Goal: Obtain resource: Download file/media

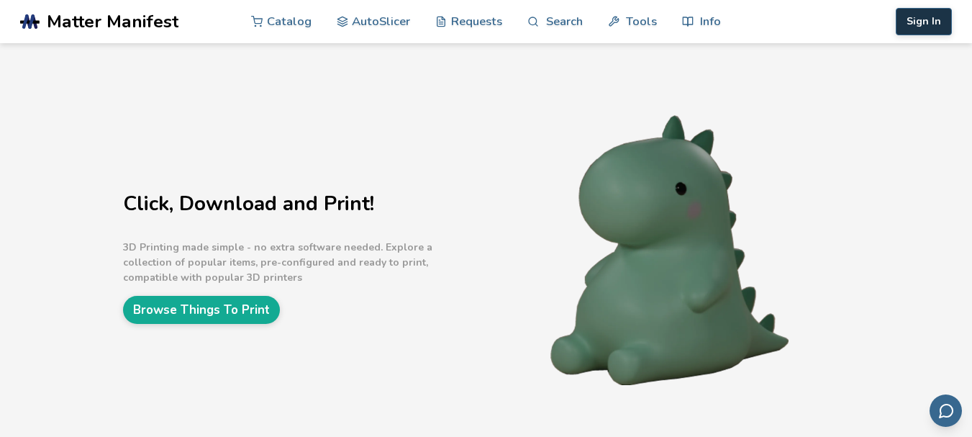
click at [912, 25] on button "Sign In" at bounding box center [923, 21] width 56 height 27
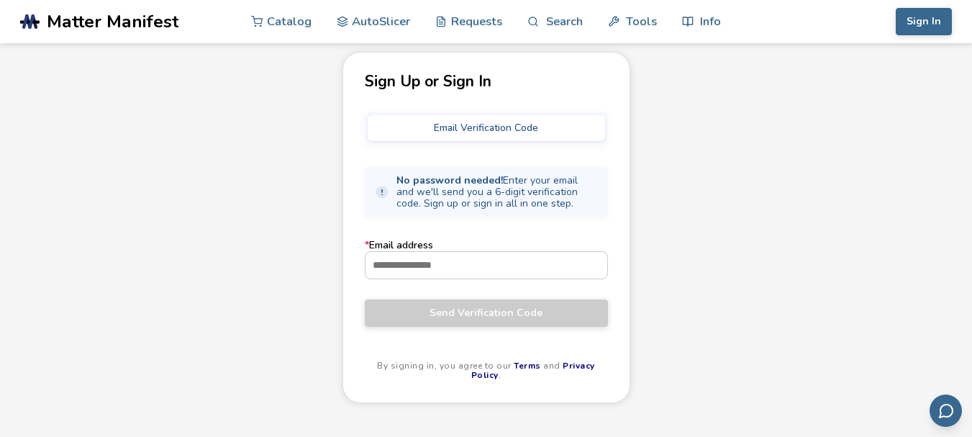
scroll to position [144, 0]
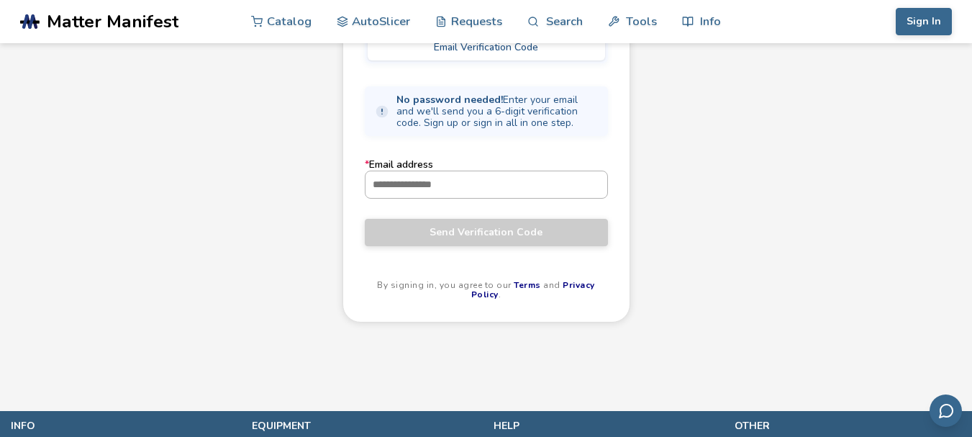
click at [416, 194] on input "* Email address" at bounding box center [486, 184] width 242 height 26
type input "**********"
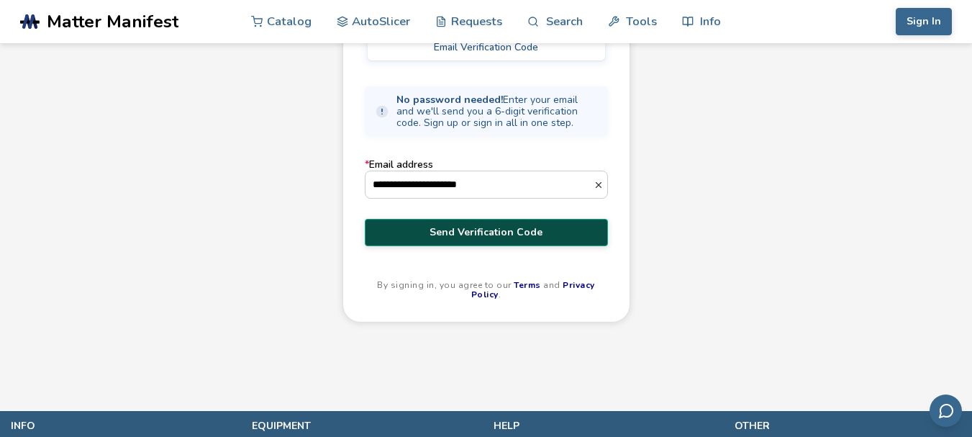
click at [482, 235] on span "Send Verification Code" at bounding box center [486, 233] width 222 height 12
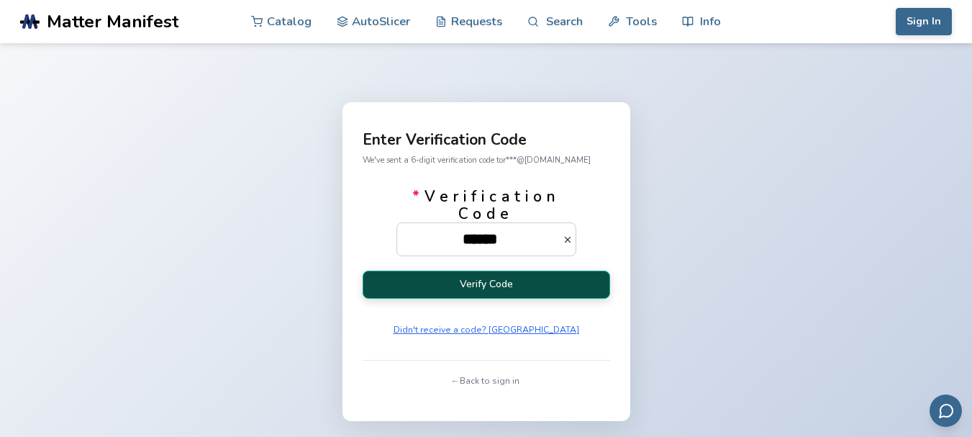
type input "******"
click at [450, 290] on button "Verify Code" at bounding box center [485, 284] width 247 height 28
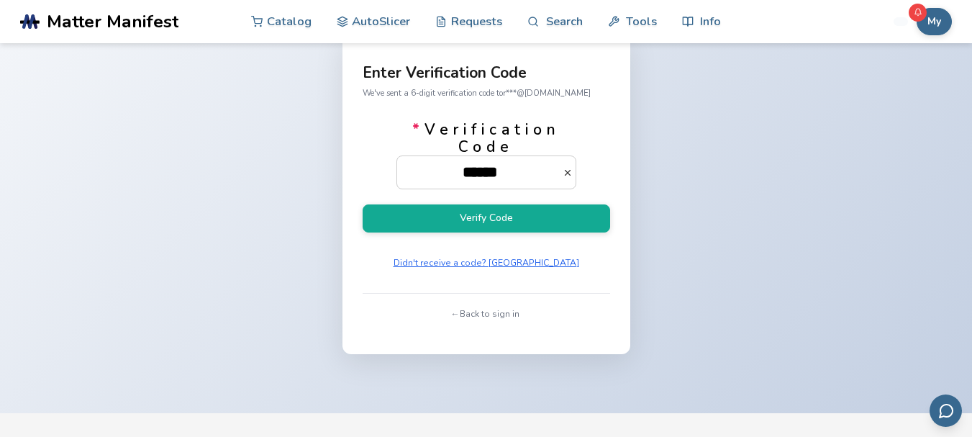
scroll to position [3, 0]
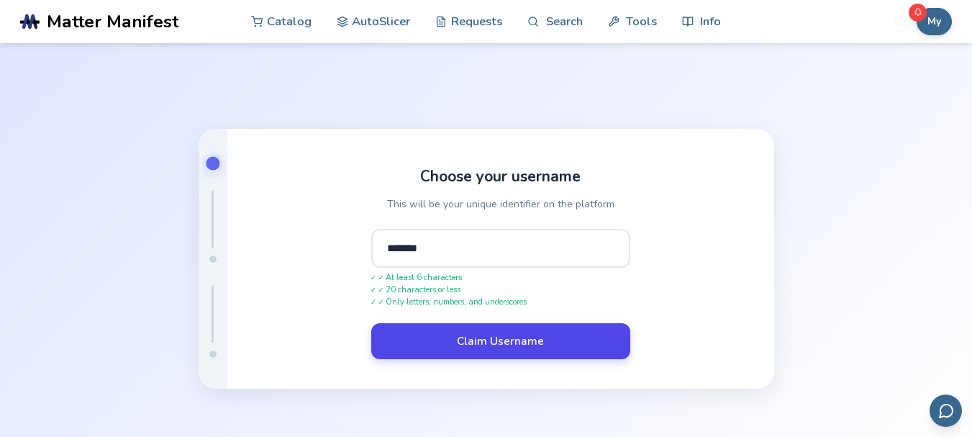
type input "*******"
click at [490, 347] on button "Claim Username" at bounding box center [500, 341] width 259 height 36
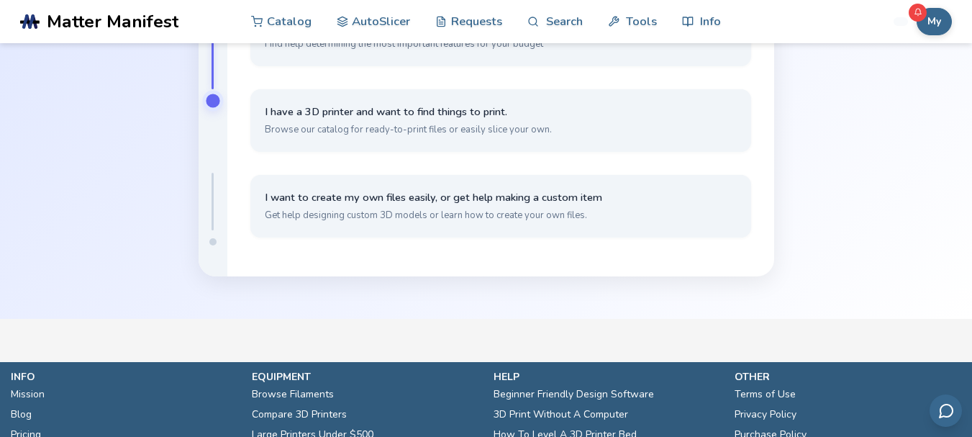
scroll to position [72, 0]
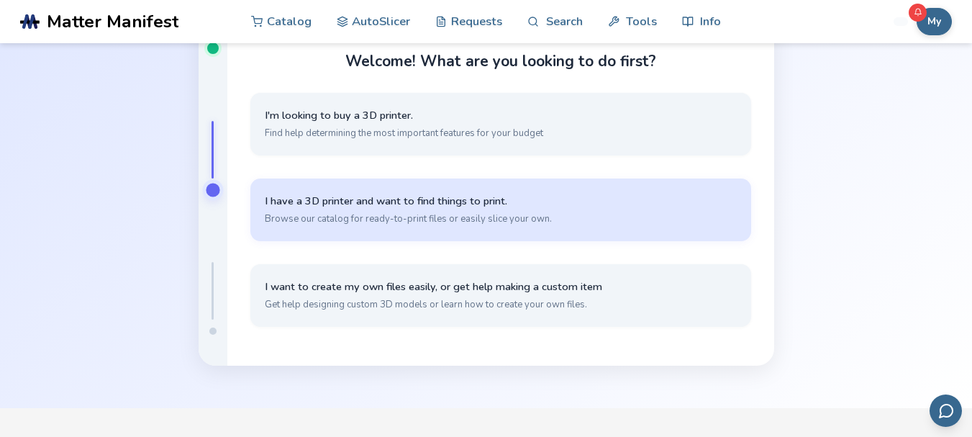
click at [333, 216] on span "Browse our catalog for ready-to-print files or easily slice your own." at bounding box center [501, 218] width 472 height 13
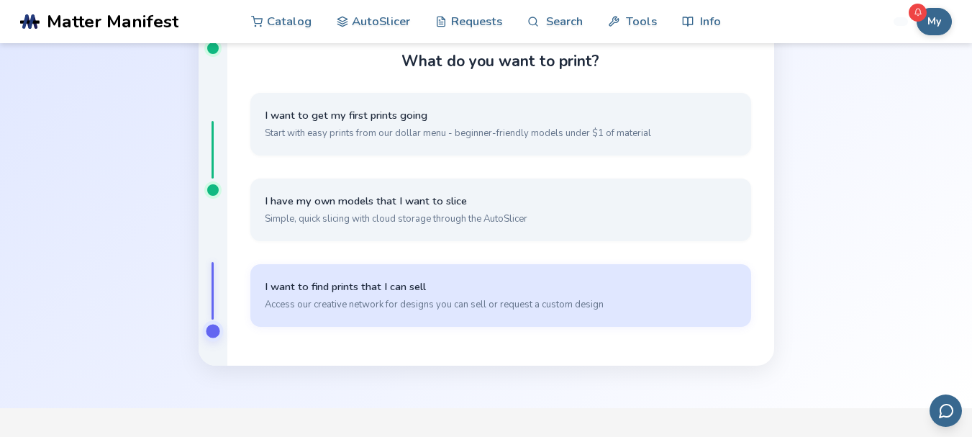
click at [393, 300] on span "Access our creative network for designs you can sell or request a custom design" at bounding box center [501, 304] width 472 height 13
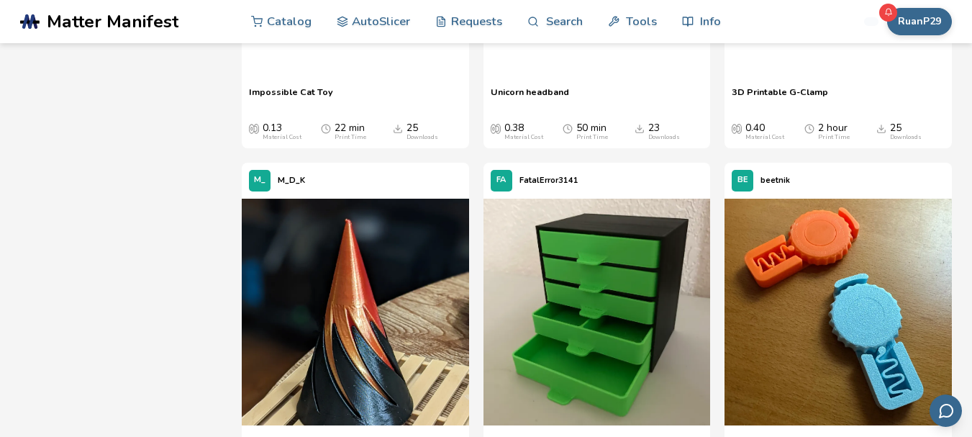
scroll to position [4171, 0]
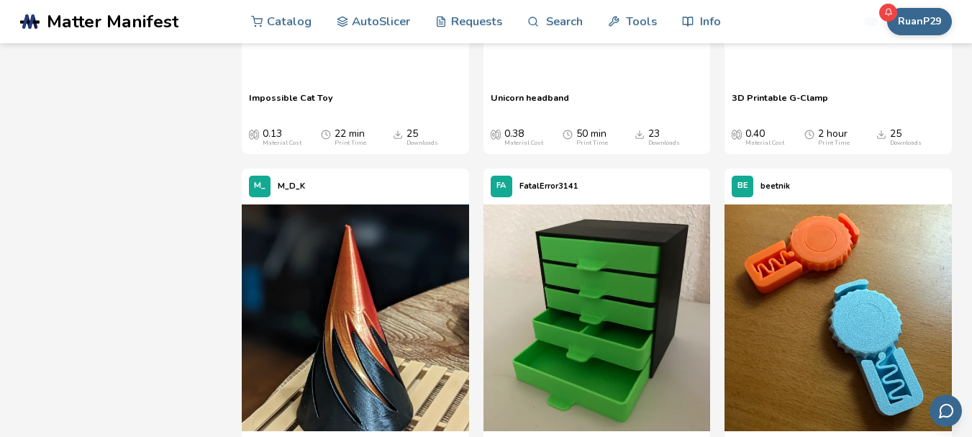
scroll to position [4028, 0]
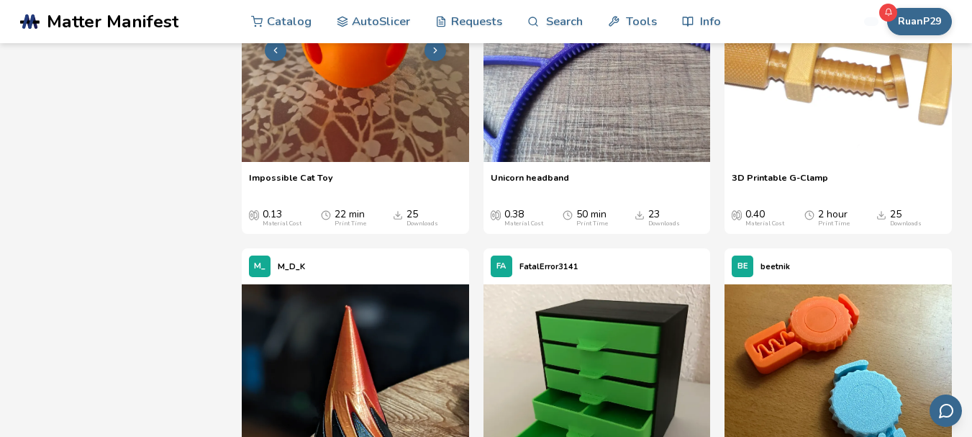
click at [435, 55] on icon at bounding box center [435, 50] width 10 height 10
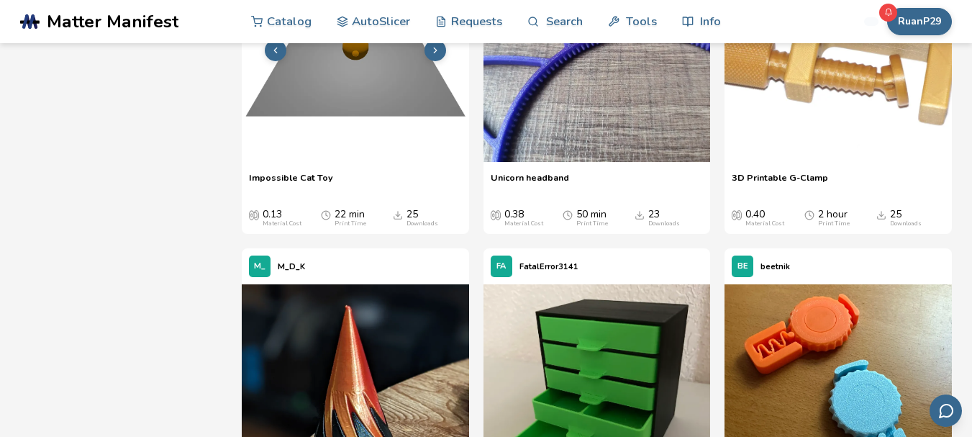
click at [437, 55] on icon at bounding box center [435, 50] width 10 height 10
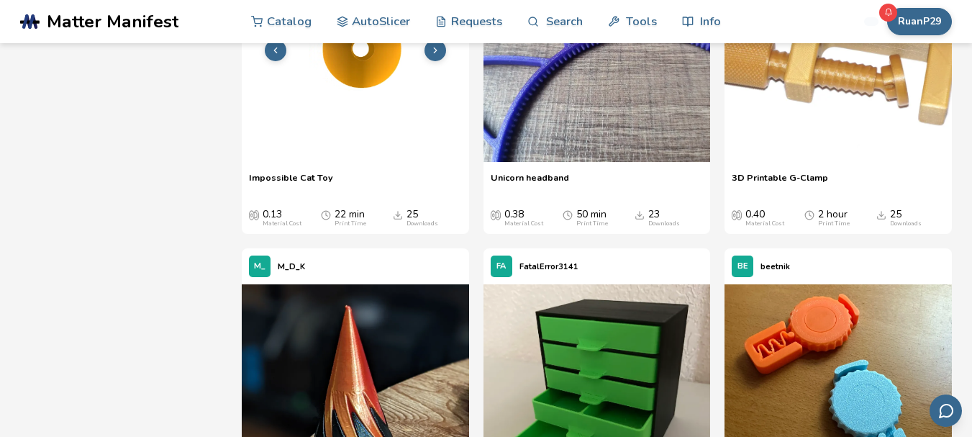
click at [341, 163] on img at bounding box center [355, 48] width 227 height 227
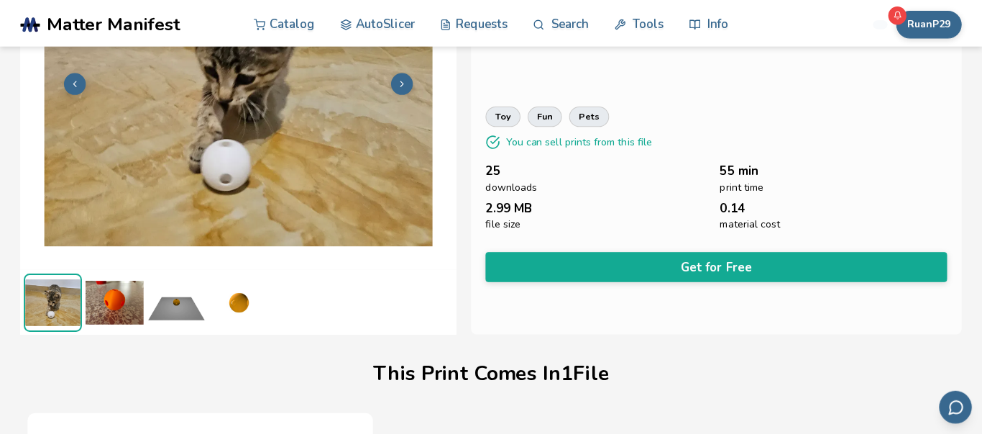
scroll to position [134, 0]
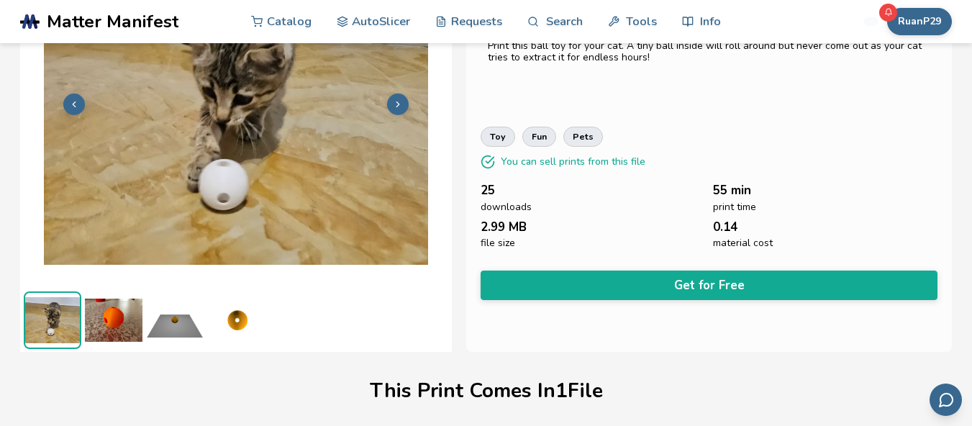
click at [679, 291] on button "Get for Free" at bounding box center [708, 284] width 457 height 29
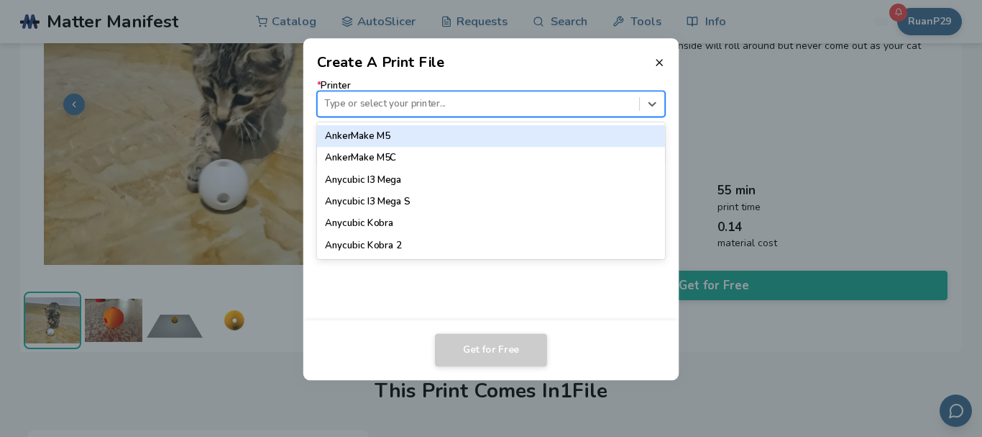
click at [361, 106] on div at bounding box center [478, 104] width 308 height 14
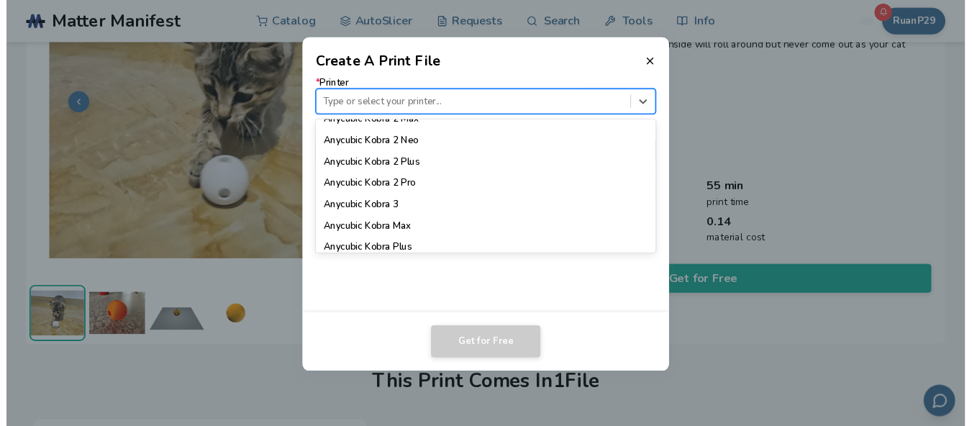
scroll to position [144, 0]
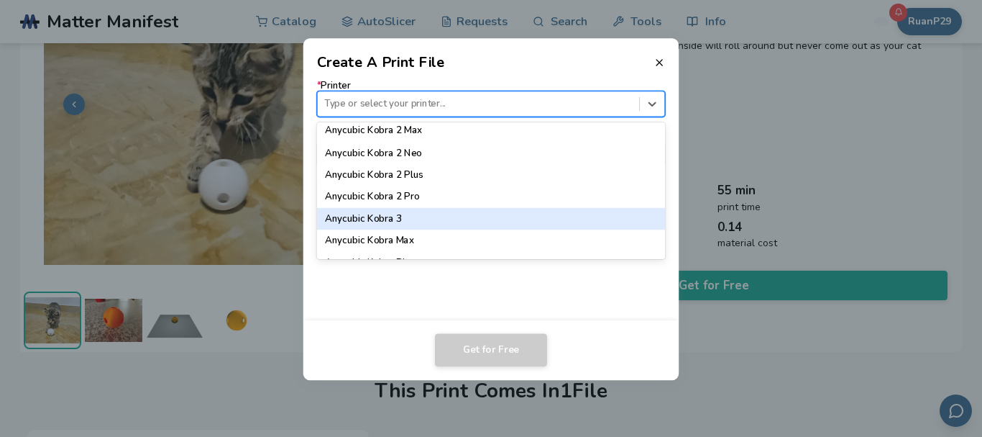
click at [395, 216] on div "Anycubic Kobra 3" at bounding box center [491, 219] width 348 height 22
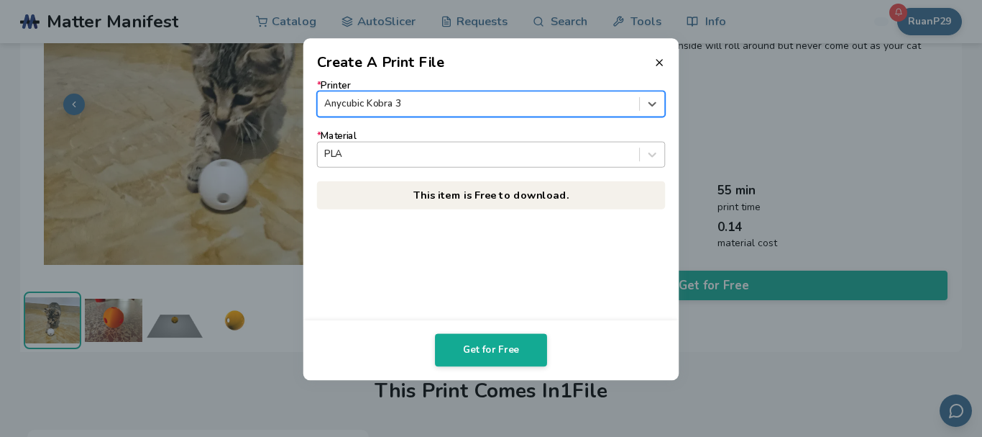
click at [400, 150] on div at bounding box center [478, 154] width 308 height 14
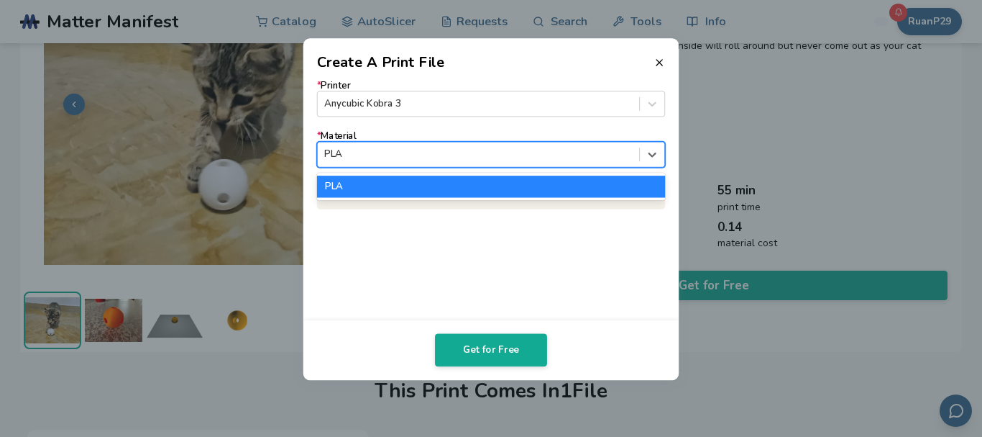
click at [390, 180] on div "PLA" at bounding box center [491, 186] width 348 height 22
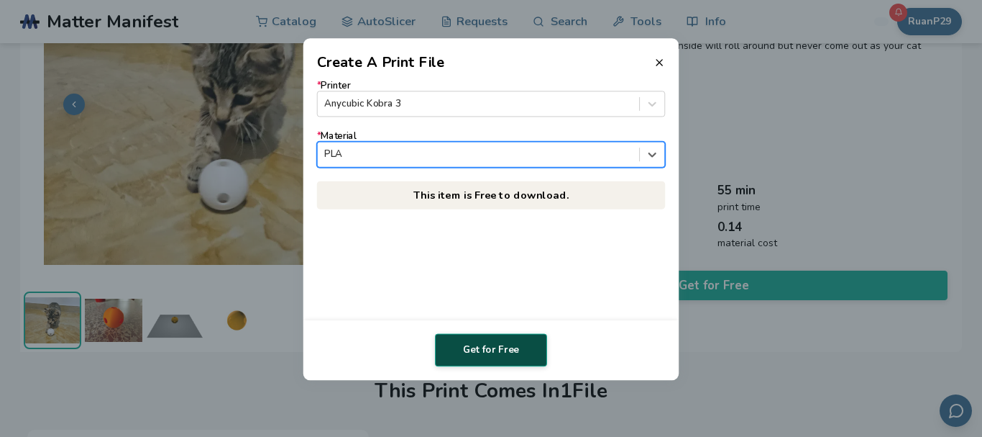
click at [509, 339] on button "Get for Free" at bounding box center [491, 349] width 112 height 33
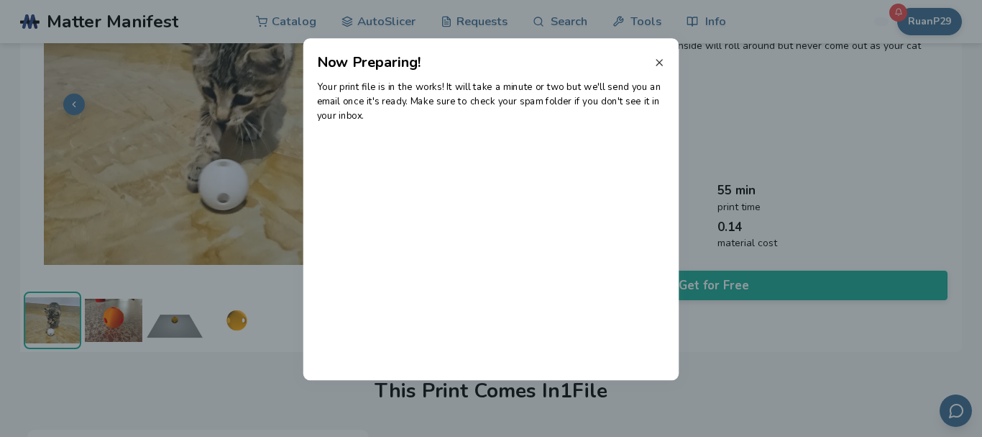
click at [657, 63] on icon at bounding box center [660, 63] width 12 height 12
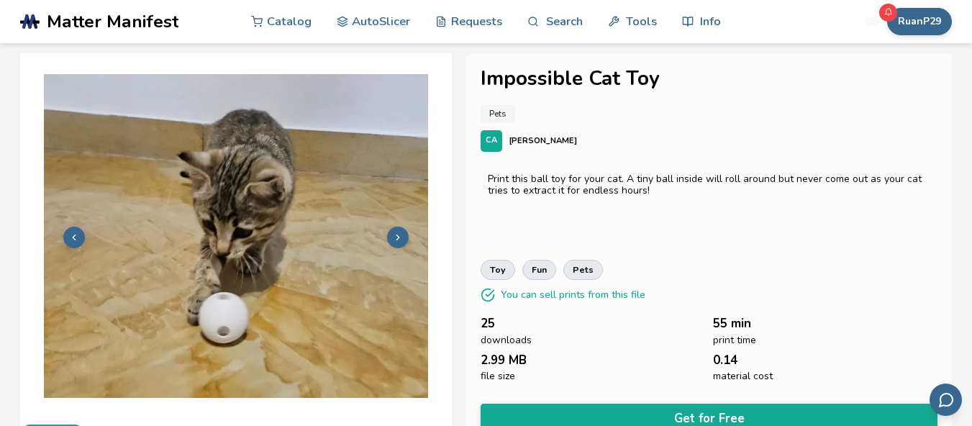
scroll to position [0, 0]
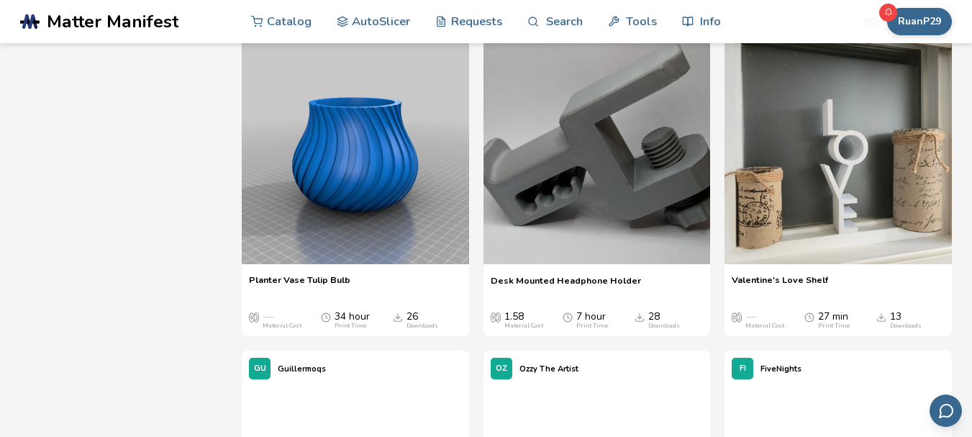
scroll to position [6183, 0]
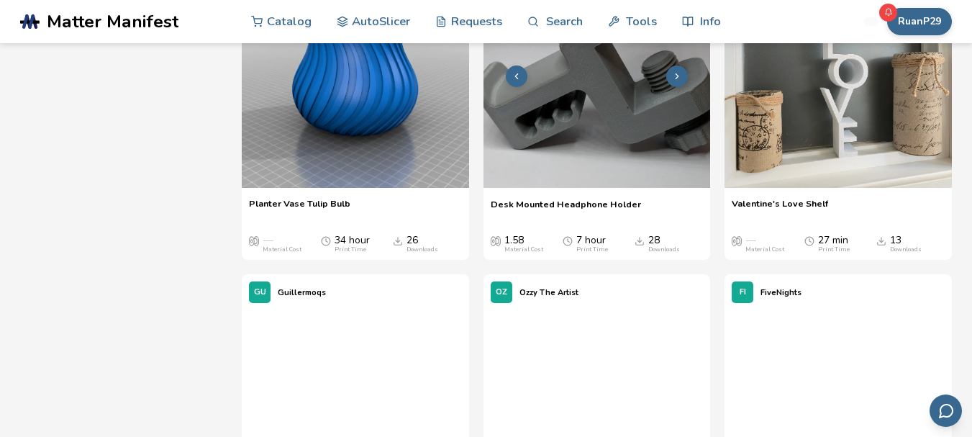
click at [590, 139] on img at bounding box center [596, 74] width 227 height 227
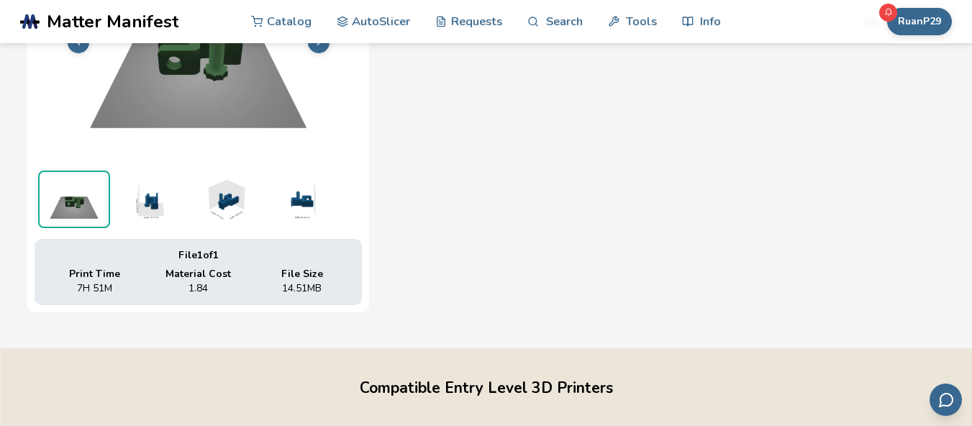
scroll to position [709, 0]
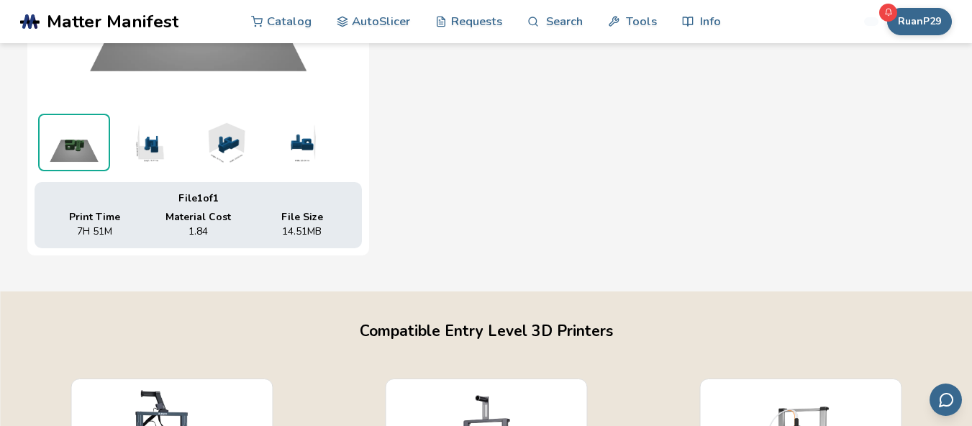
click at [155, 150] on img at bounding box center [150, 143] width 72 height 58
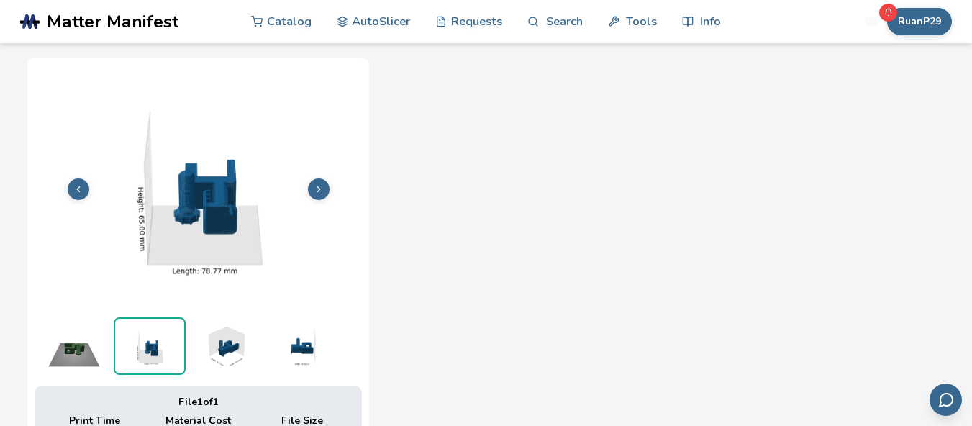
scroll to position [493, 0]
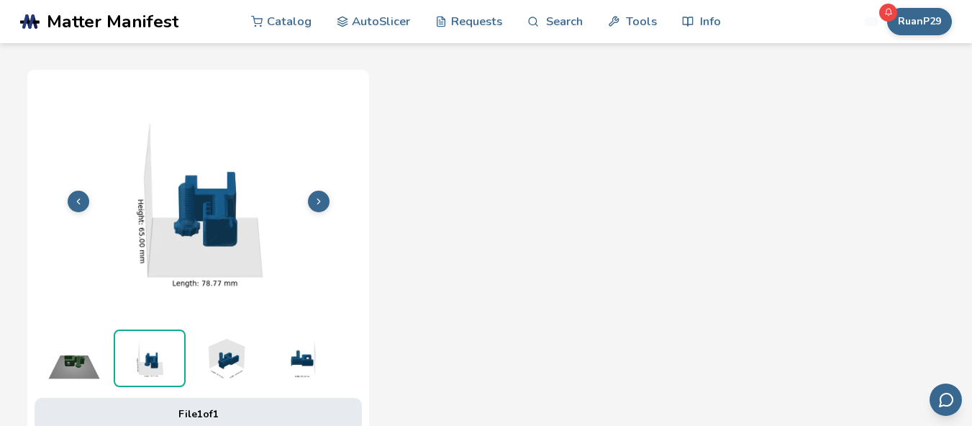
click at [227, 361] on img at bounding box center [225, 358] width 72 height 58
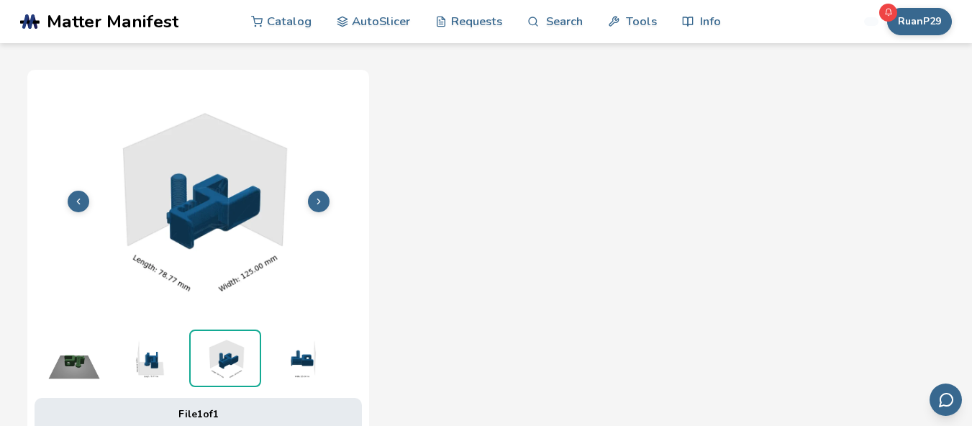
click at [295, 362] on img at bounding box center [301, 358] width 72 height 58
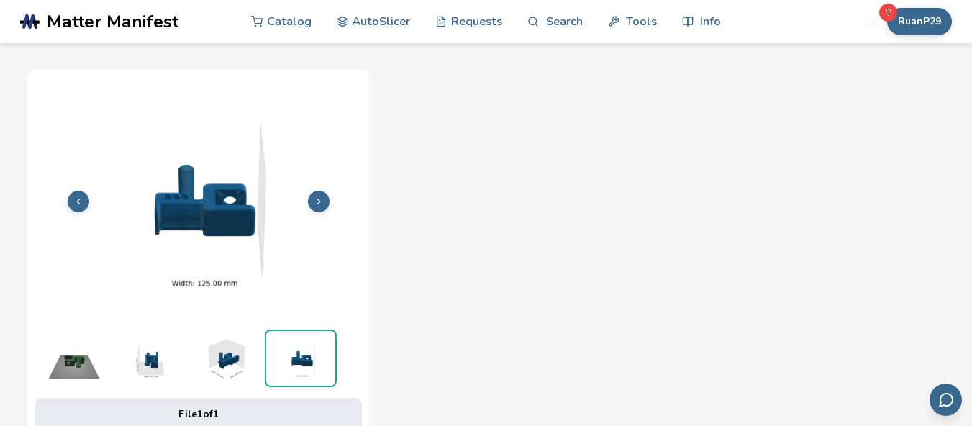
click at [79, 366] on img at bounding box center [74, 358] width 72 height 58
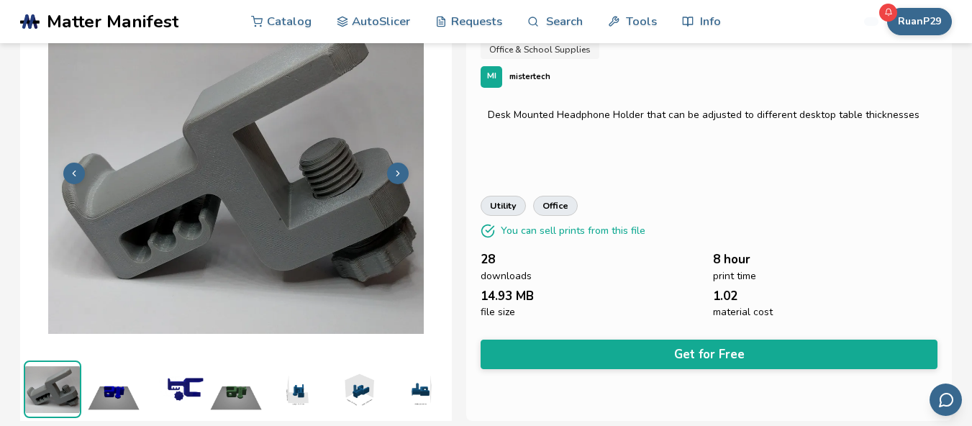
scroll to position [62, 0]
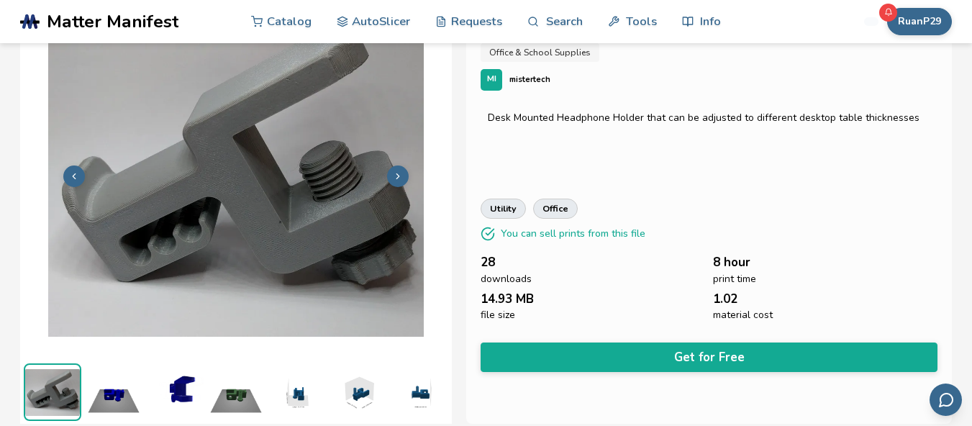
click at [398, 173] on polyline at bounding box center [397, 175] width 3 height 5
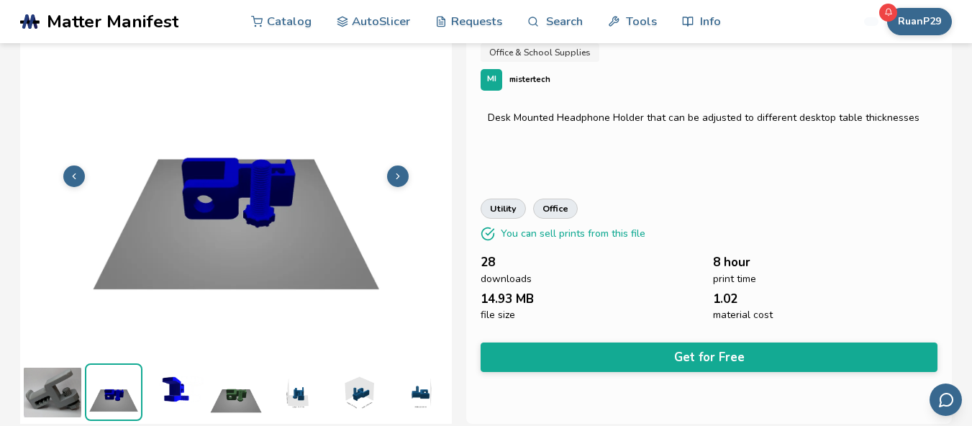
click at [398, 173] on polyline at bounding box center [397, 175] width 3 height 5
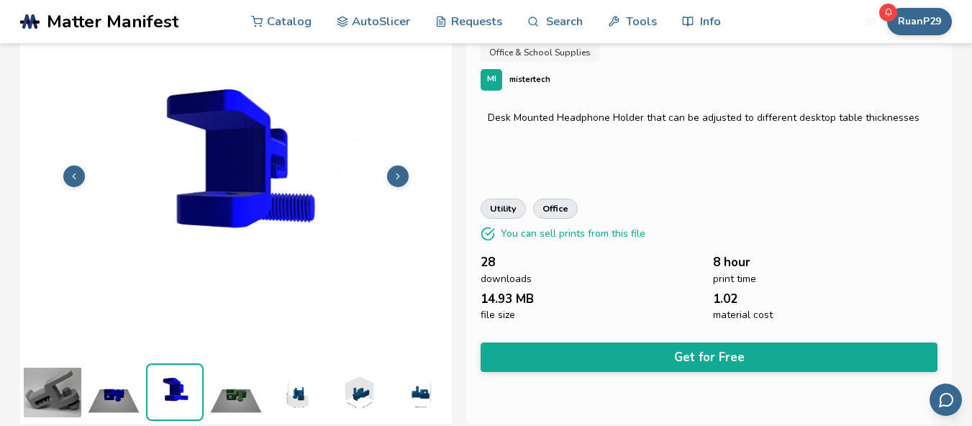
click at [398, 173] on polyline at bounding box center [397, 175] width 3 height 5
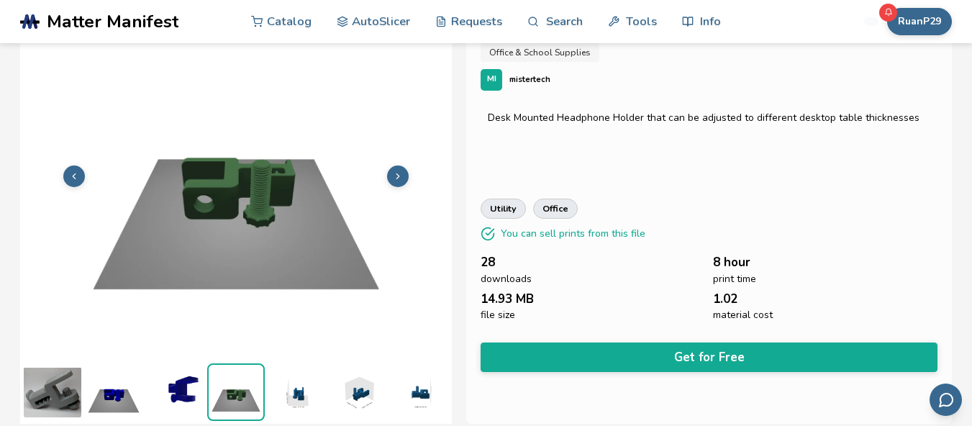
click at [398, 173] on polyline at bounding box center [397, 175] width 3 height 5
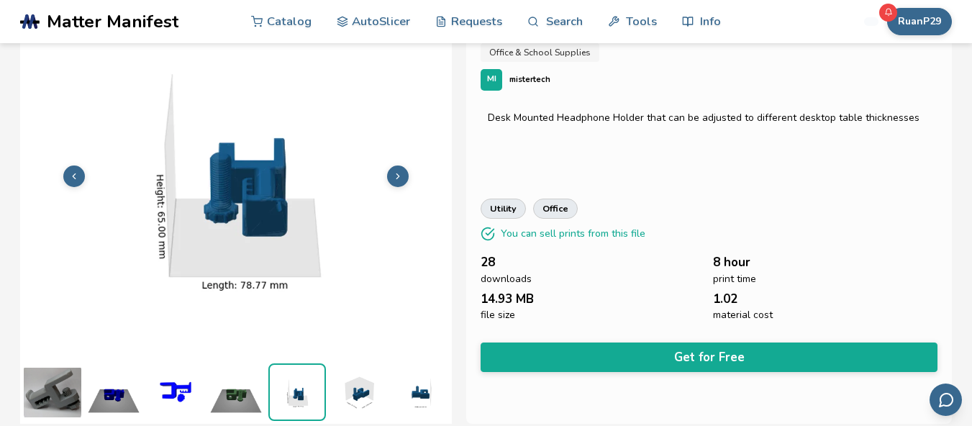
click at [398, 173] on polyline at bounding box center [397, 175] width 3 height 5
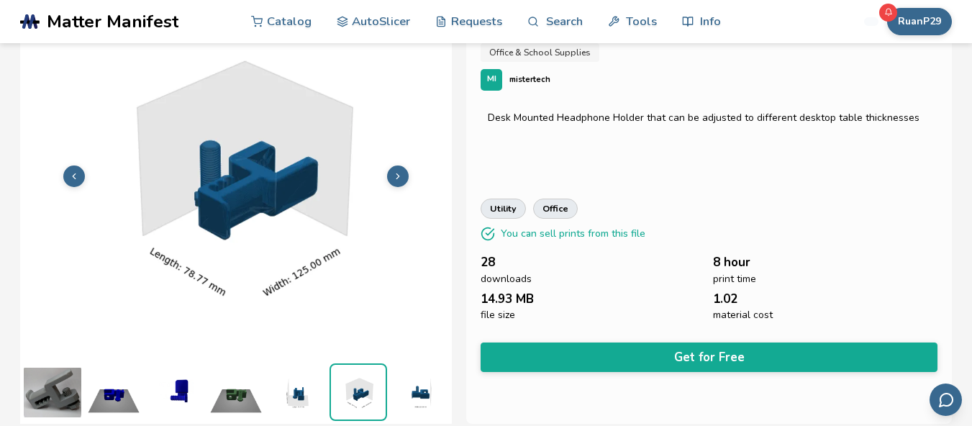
click at [398, 173] on polyline at bounding box center [397, 175] width 3 height 5
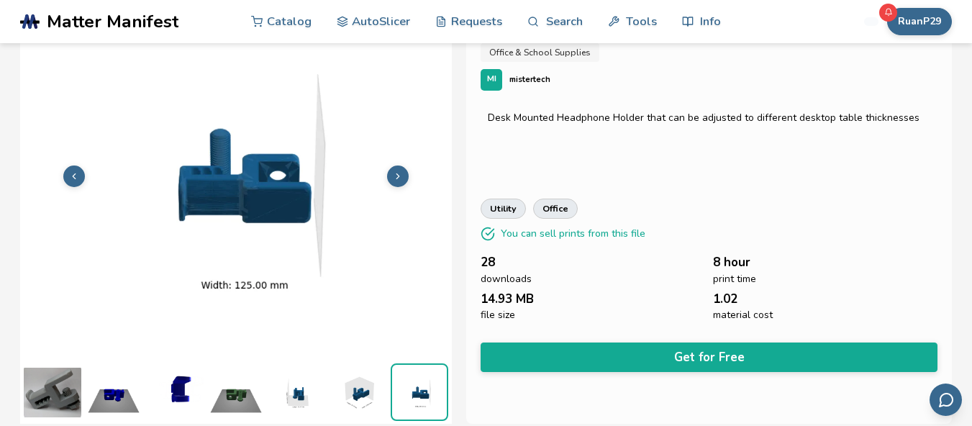
click at [398, 173] on polyline at bounding box center [397, 175] width 3 height 5
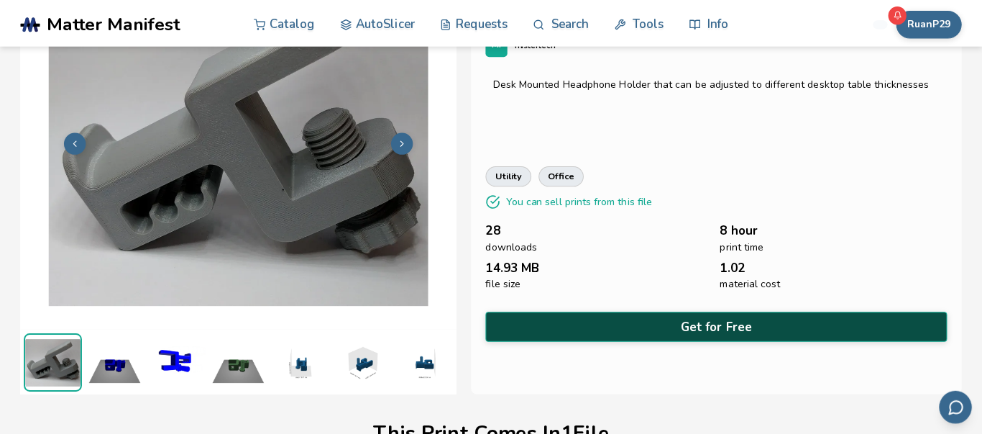
scroll to position [216, 0]
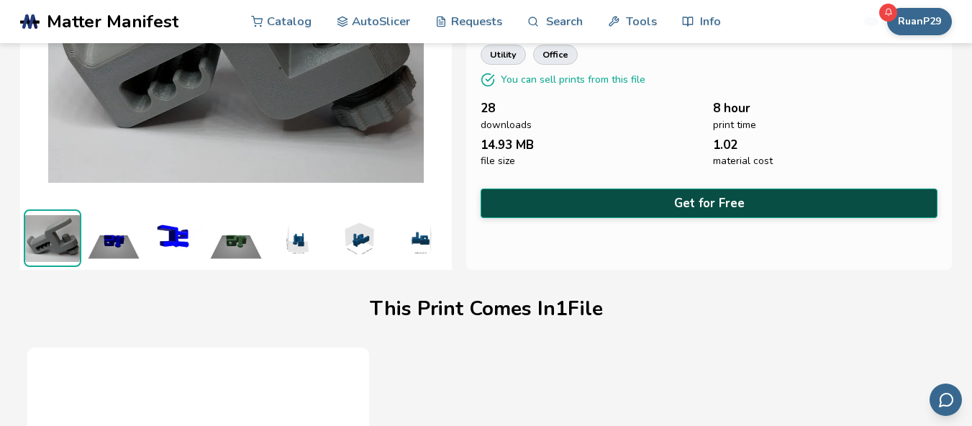
click at [625, 197] on button "Get for Free" at bounding box center [708, 202] width 457 height 29
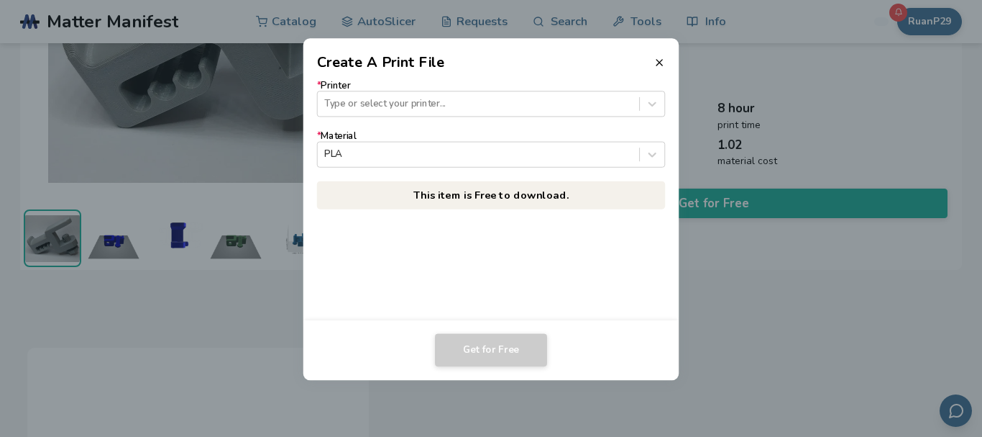
click at [435, 119] on form "* Printer Type or select your printer... * Material PLA" at bounding box center [491, 124] width 348 height 88
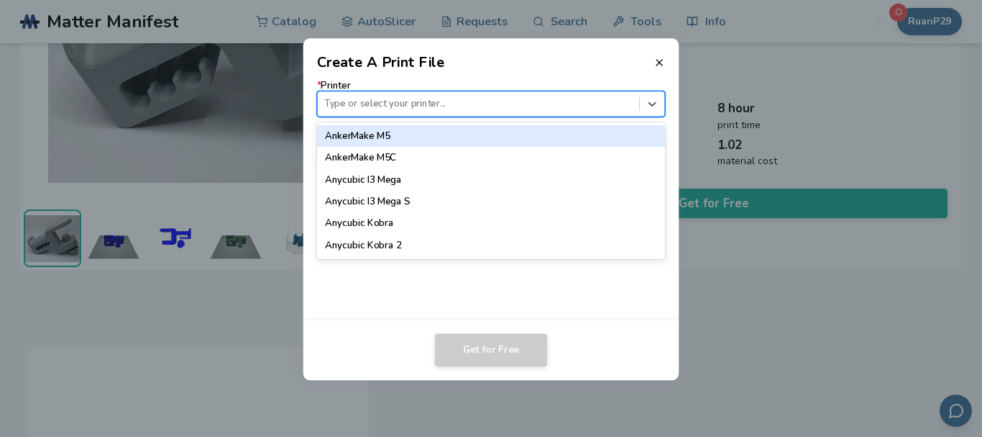
click at [435, 106] on div at bounding box center [478, 104] width 308 height 14
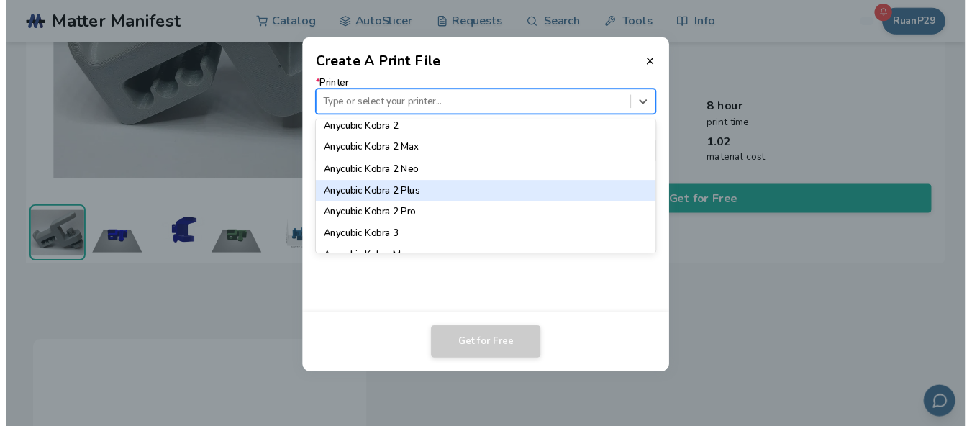
scroll to position [144, 0]
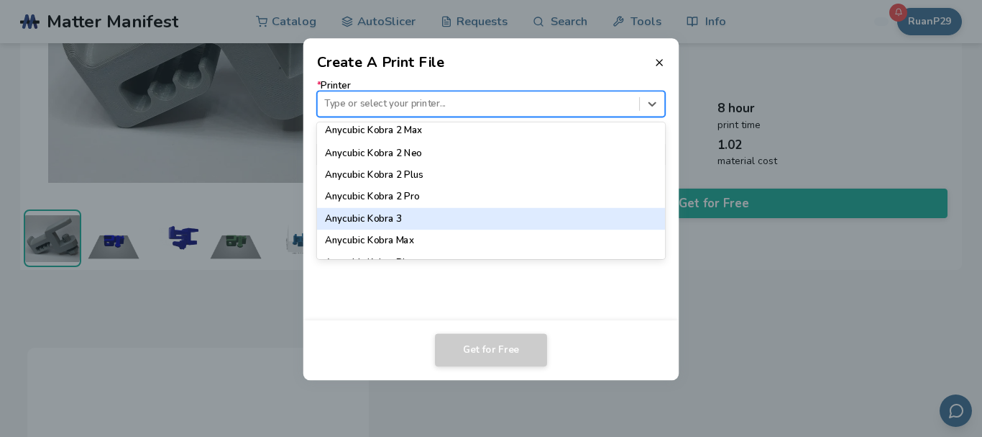
click at [393, 214] on div "Anycubic Kobra 3" at bounding box center [491, 219] width 348 height 22
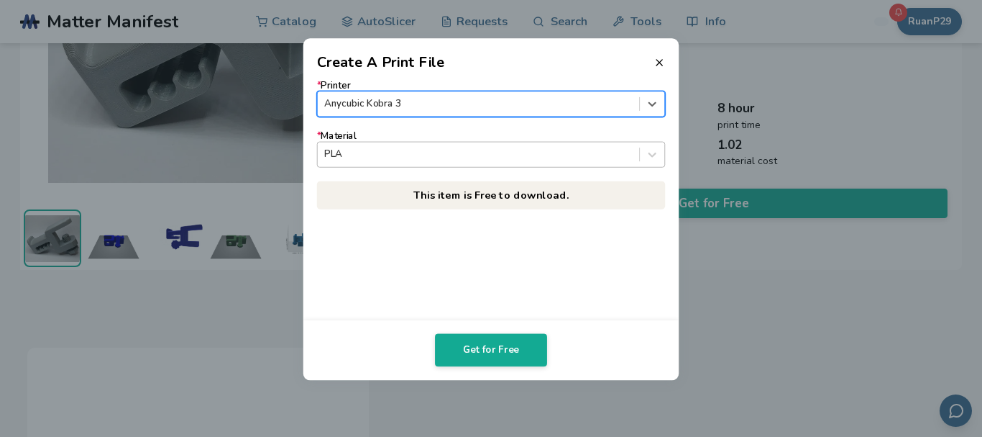
click at [406, 150] on div at bounding box center [478, 154] width 308 height 14
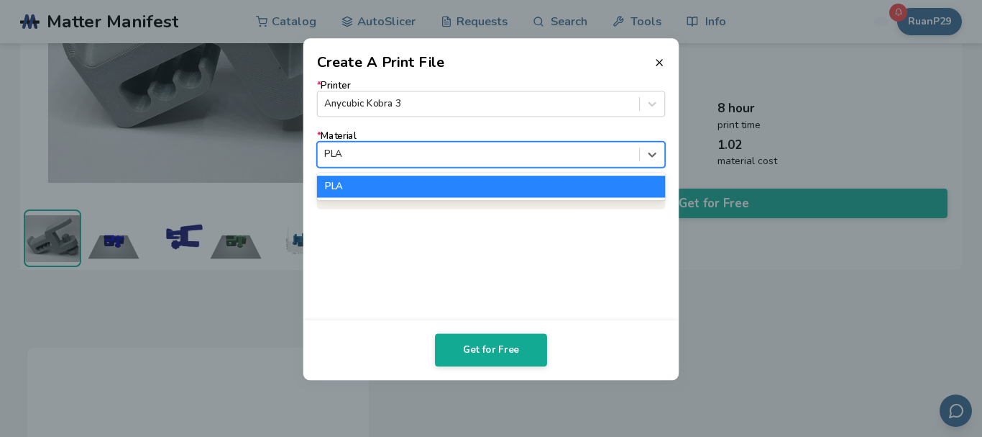
click at [613, 143] on div "PLA" at bounding box center [491, 155] width 348 height 26
click at [542, 155] on div at bounding box center [478, 154] width 308 height 14
click at [484, 183] on div "PLA" at bounding box center [491, 186] width 348 height 22
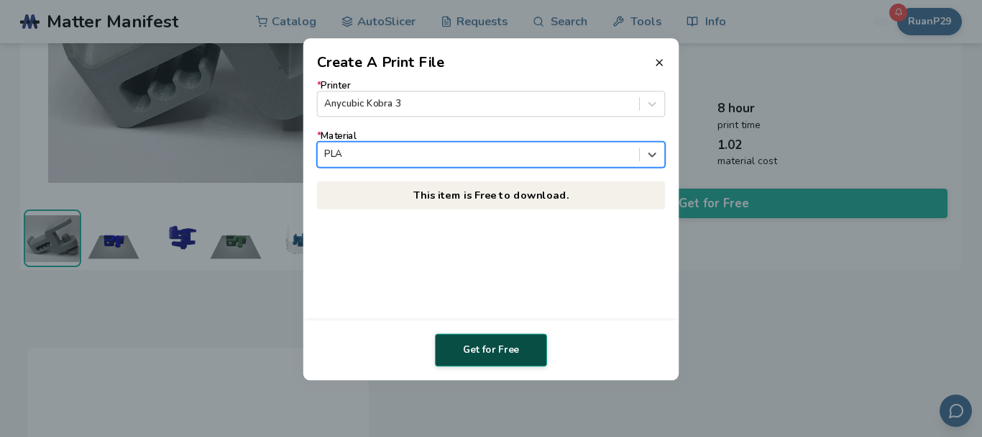
click at [478, 343] on button "Get for Free" at bounding box center [491, 349] width 112 height 33
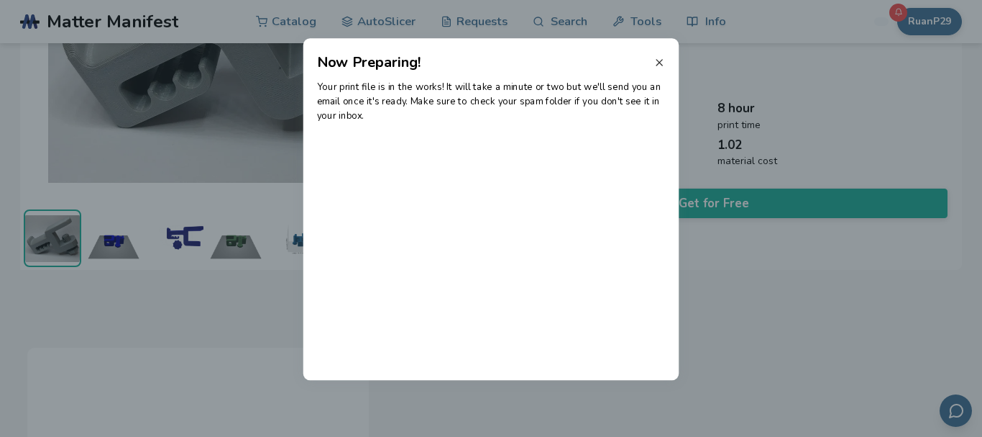
click at [659, 62] on line at bounding box center [660, 63] width 6 height 6
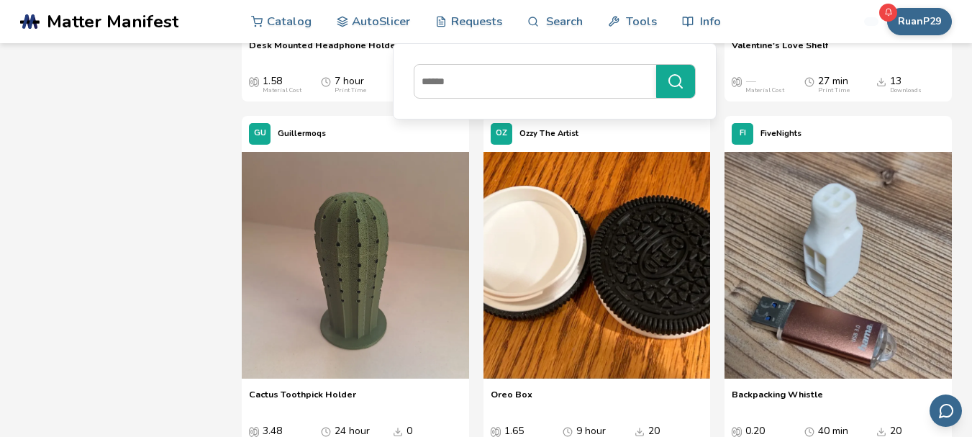
scroll to position [6471, 0]
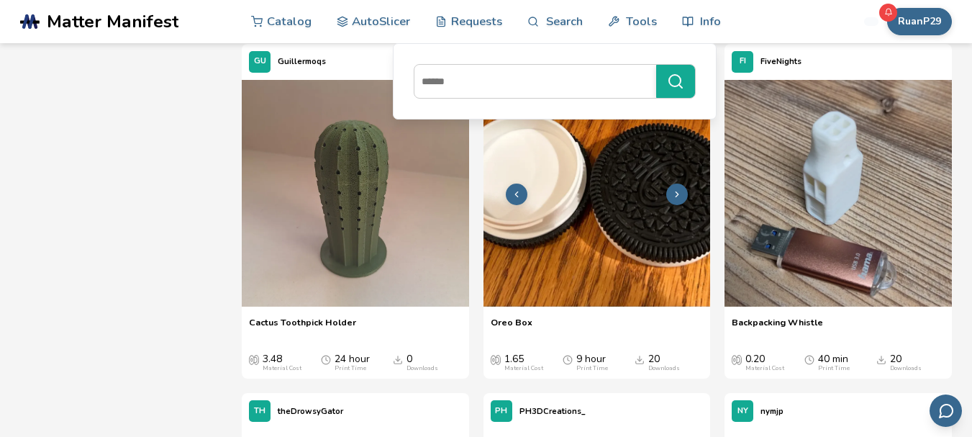
click at [680, 203] on button at bounding box center [677, 194] width 22 height 22
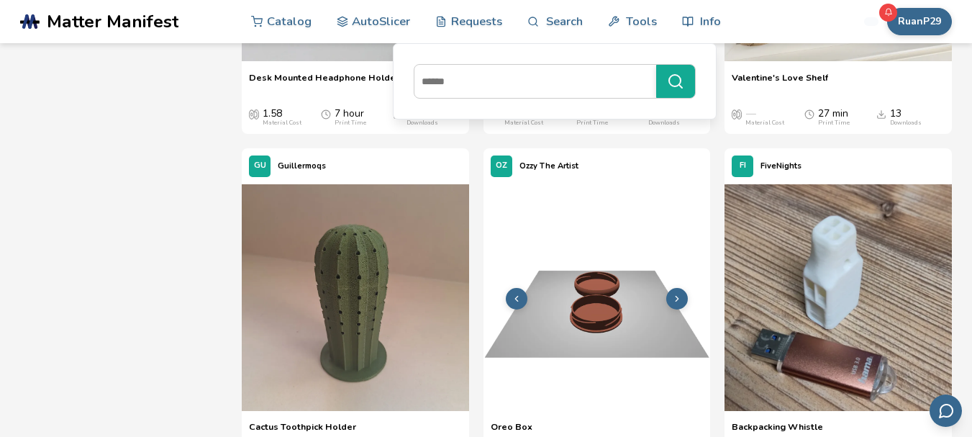
scroll to position [6327, 0]
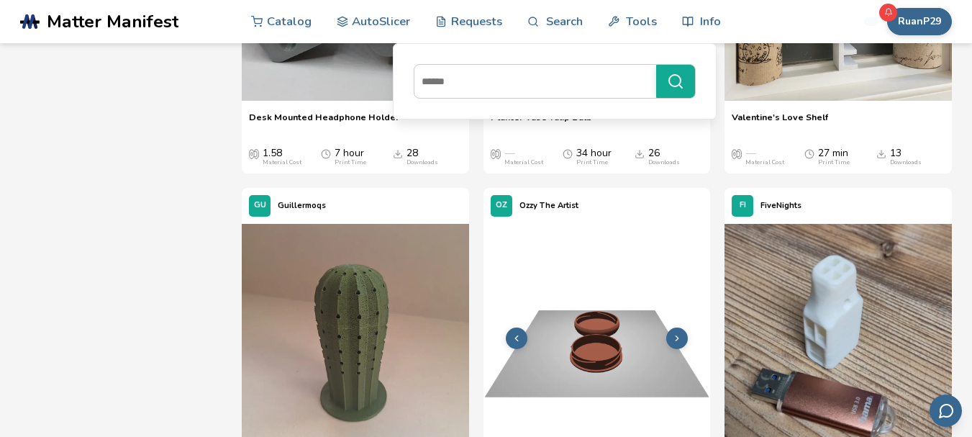
click at [680, 330] on button at bounding box center [677, 338] width 22 height 22
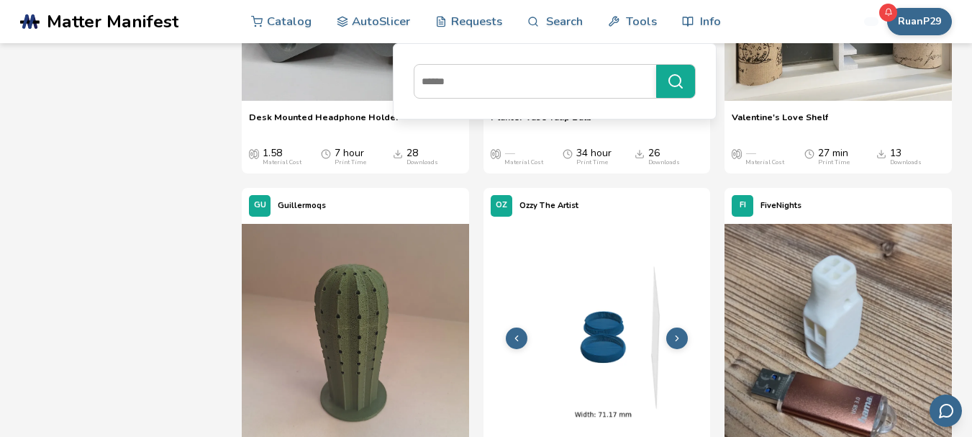
click at [680, 334] on icon at bounding box center [677, 338] width 10 height 10
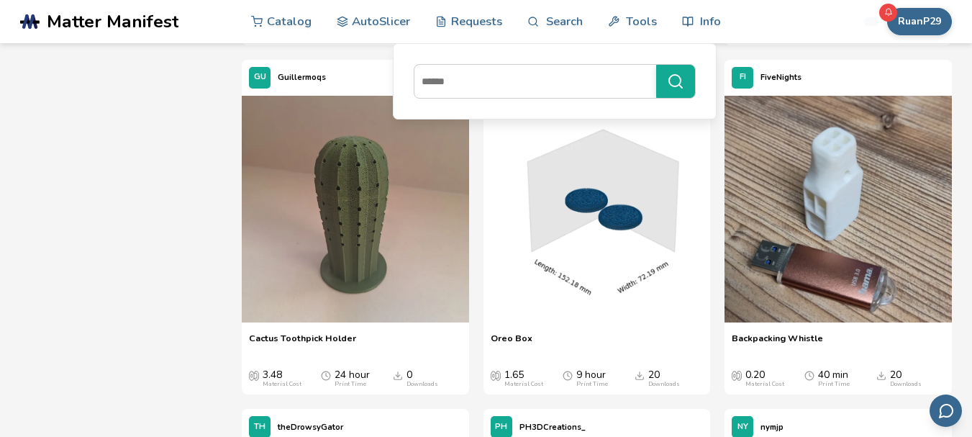
scroll to position [6471, 0]
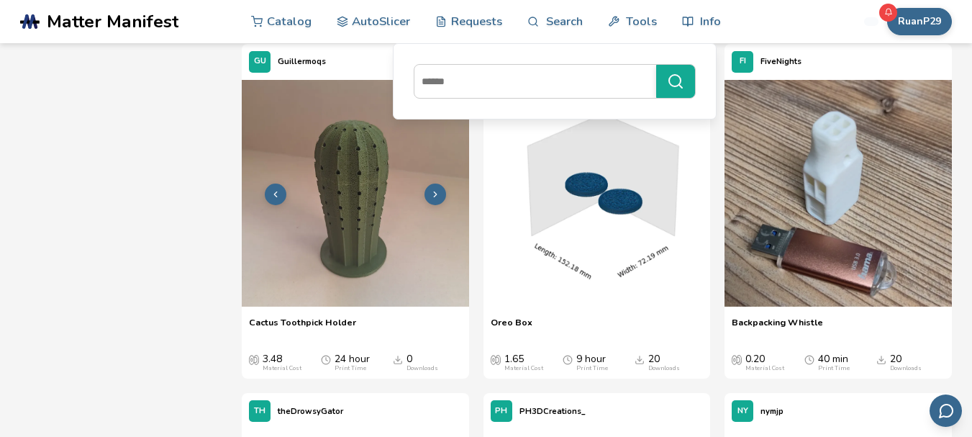
click at [439, 199] on icon at bounding box center [435, 194] width 10 height 10
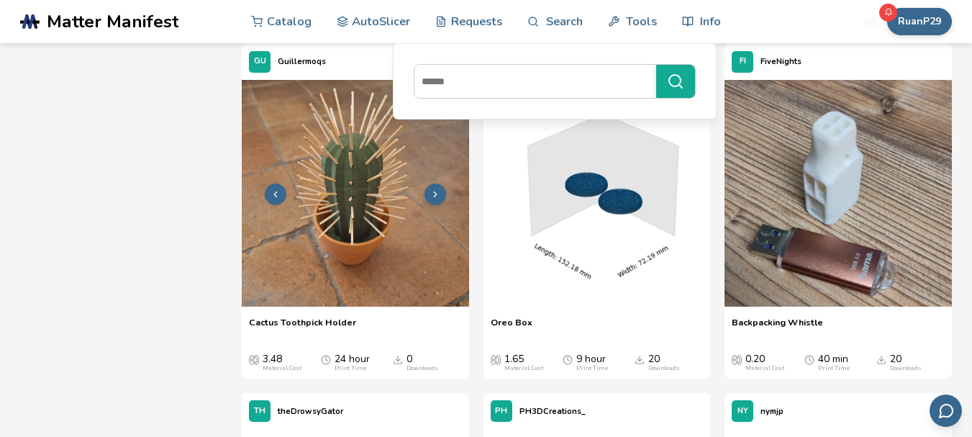
click at [435, 185] on button at bounding box center [435, 194] width 22 height 22
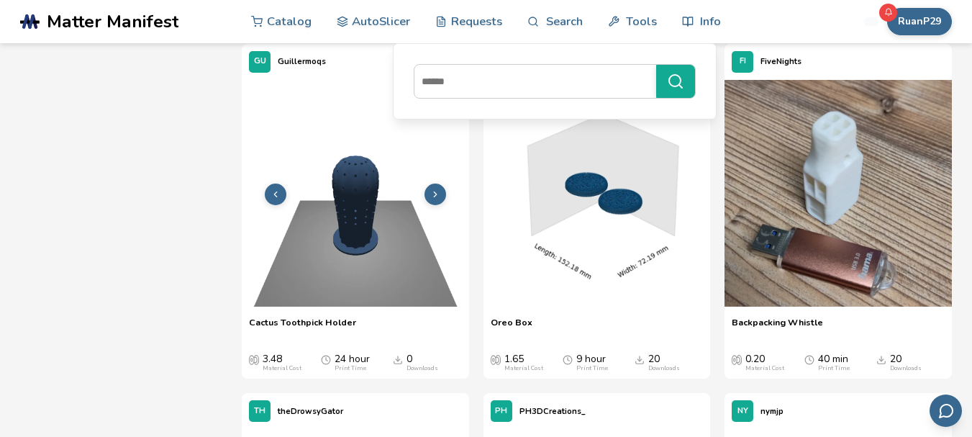
click at [435, 185] on button at bounding box center [435, 194] width 22 height 22
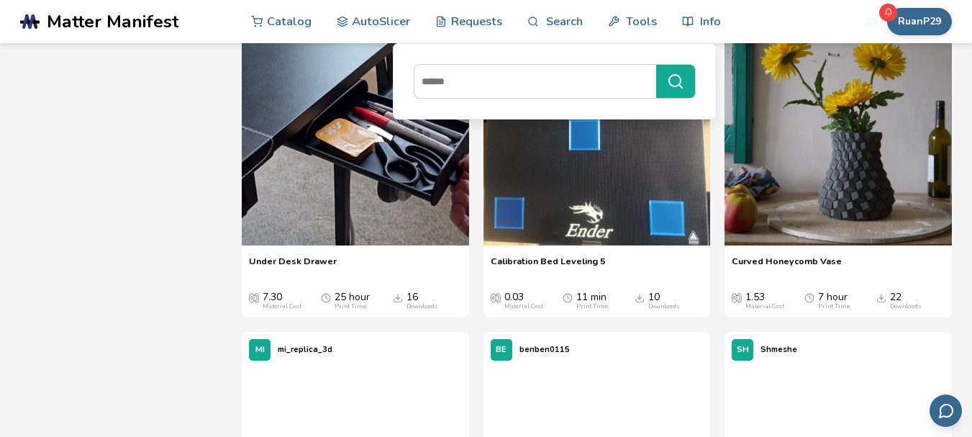
scroll to position [8197, 0]
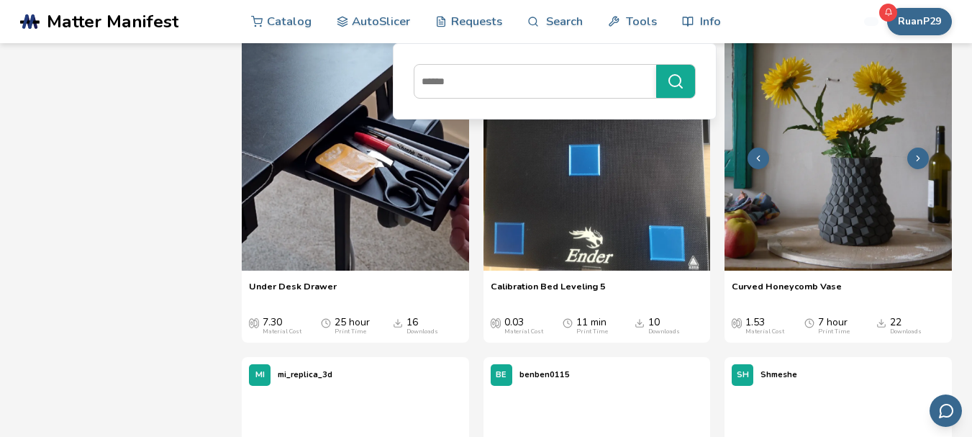
click at [917, 169] on button at bounding box center [918, 158] width 22 height 22
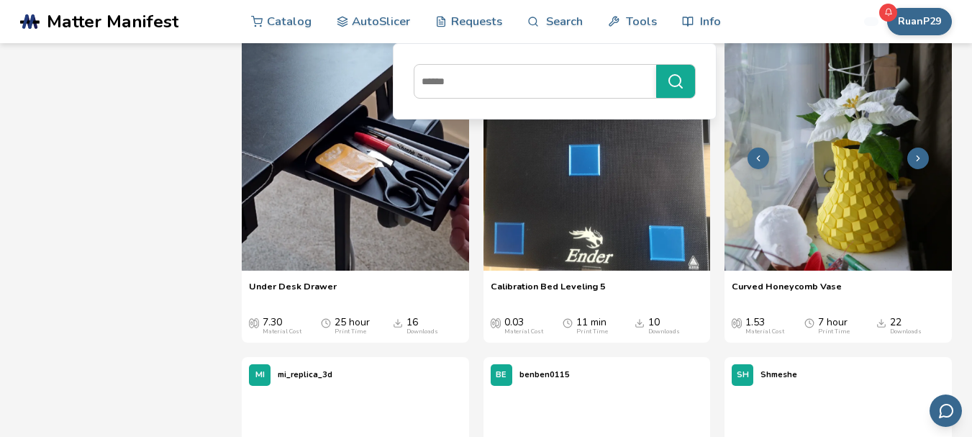
click at [919, 161] on polyline at bounding box center [918, 158] width 3 height 5
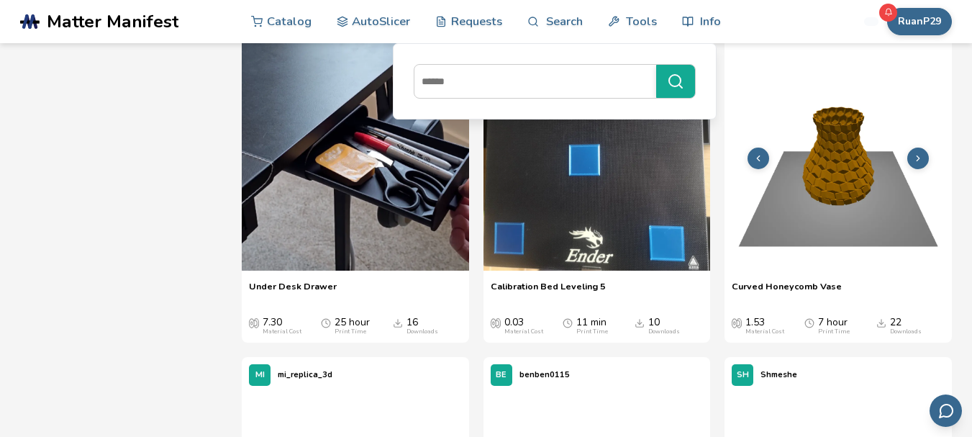
click at [865, 215] on img at bounding box center [837, 156] width 227 height 227
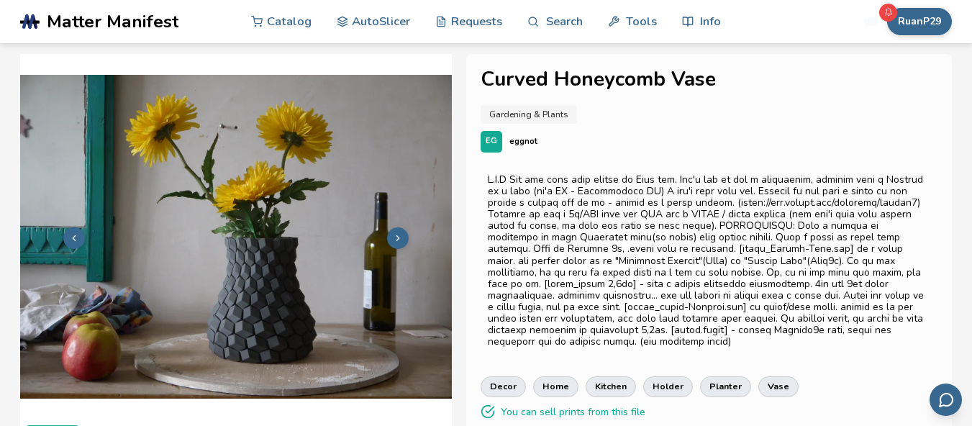
click at [403, 243] on button at bounding box center [398, 238] width 22 height 22
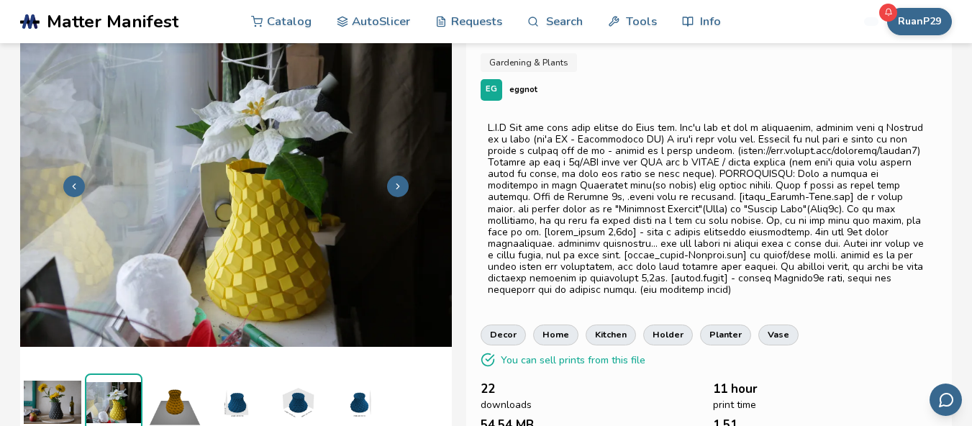
scroll to position [57, 0]
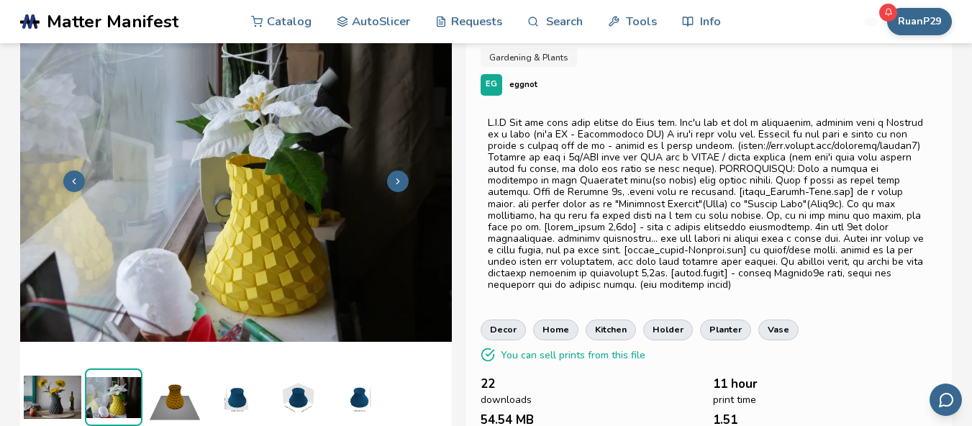
click at [405, 181] on button at bounding box center [398, 181] width 22 height 22
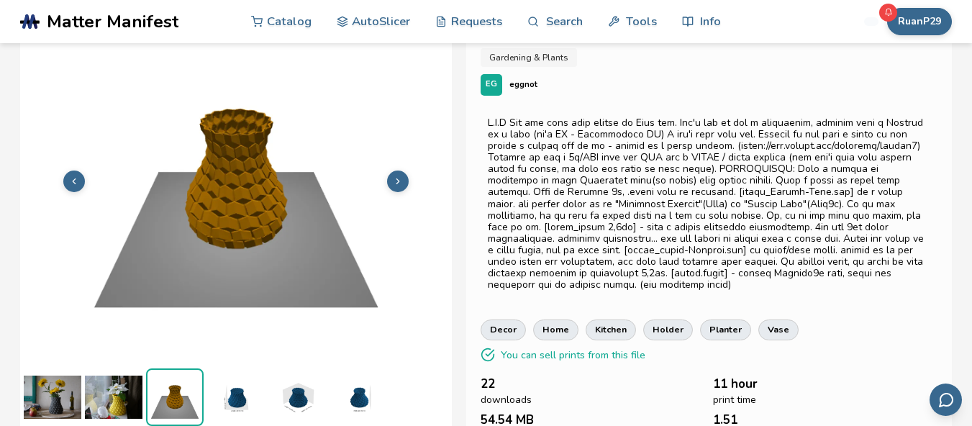
click at [395, 181] on icon at bounding box center [398, 181] width 10 height 10
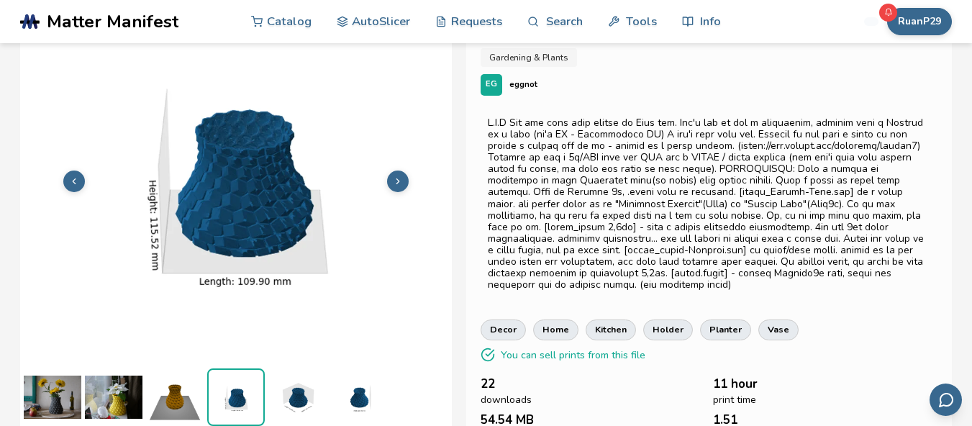
click at [396, 181] on icon at bounding box center [398, 181] width 10 height 10
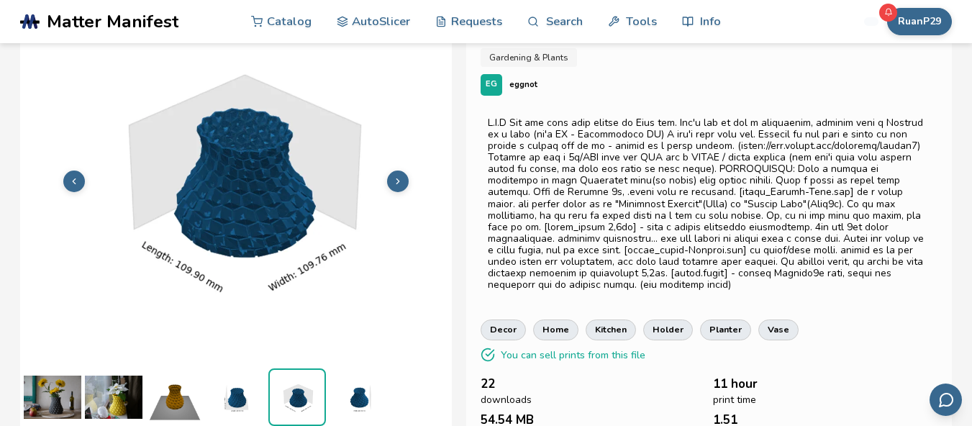
click at [396, 181] on icon at bounding box center [398, 181] width 10 height 10
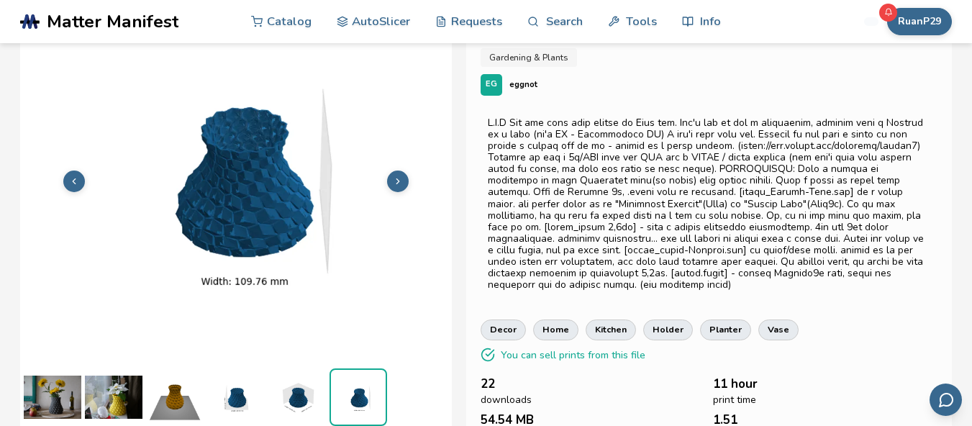
click at [396, 181] on icon at bounding box center [398, 181] width 10 height 10
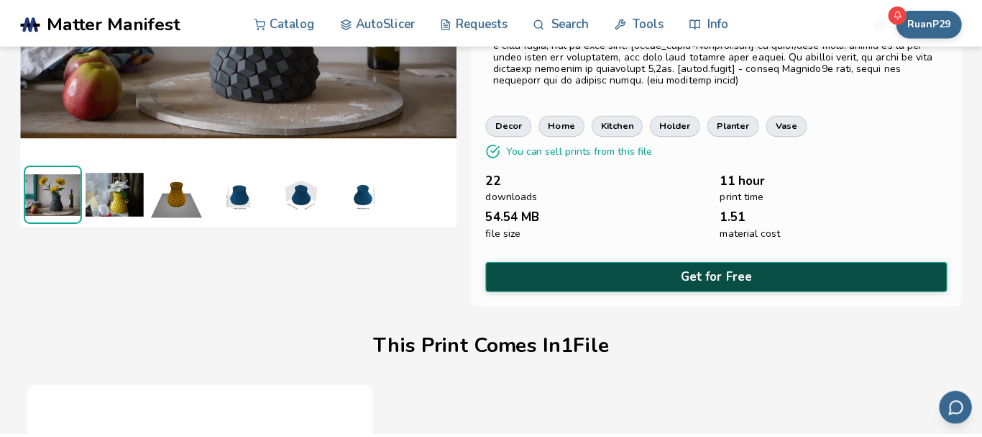
scroll to position [273, 0]
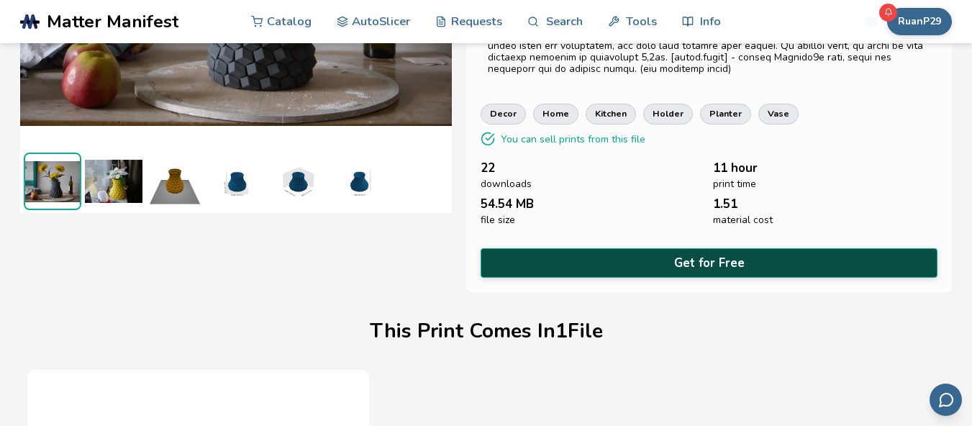
click at [632, 248] on button "Get for Free" at bounding box center [708, 262] width 457 height 29
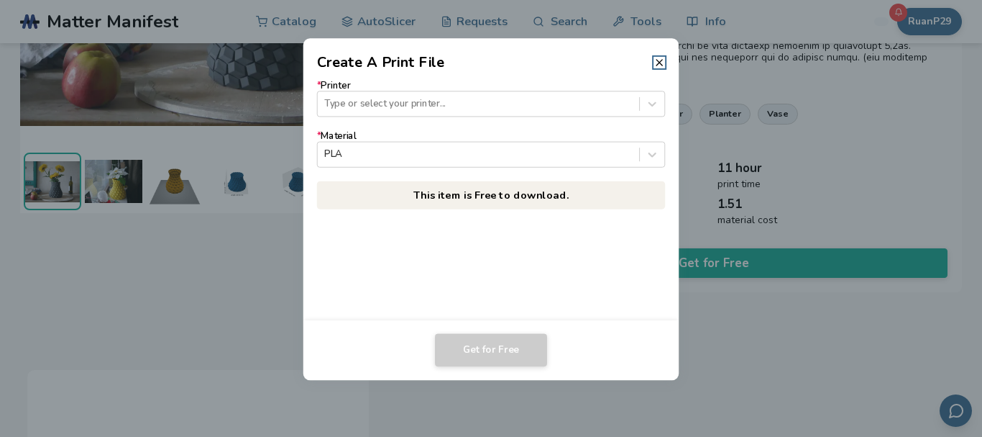
click at [469, 120] on form "* Printer Type or select your printer... * Material PLA" at bounding box center [491, 124] width 348 height 88
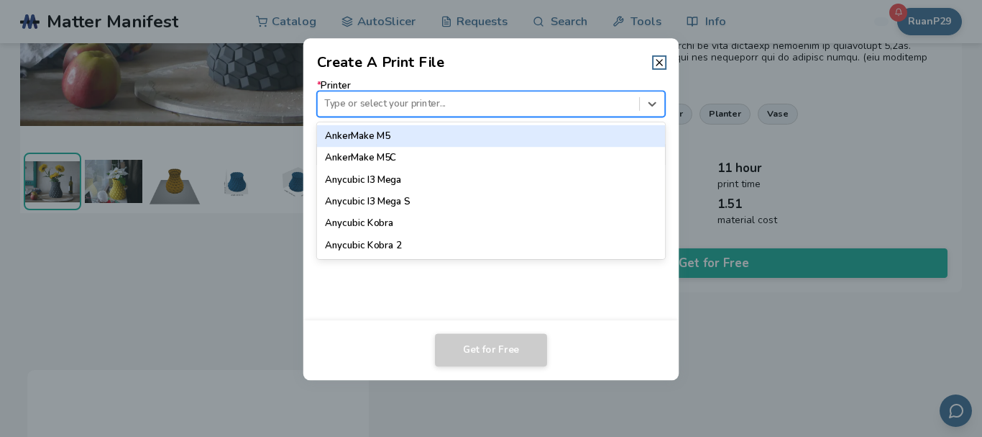
click at [468, 111] on div "Type or select your printer..." at bounding box center [478, 103] width 321 height 19
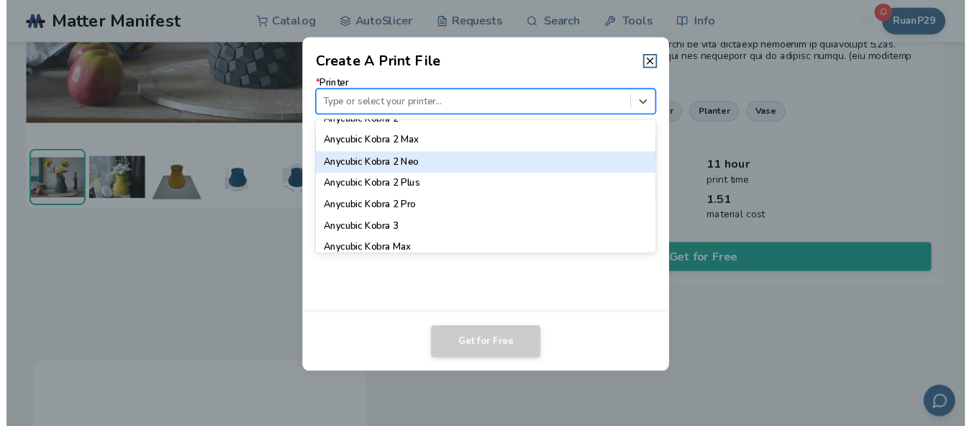
scroll to position [144, 0]
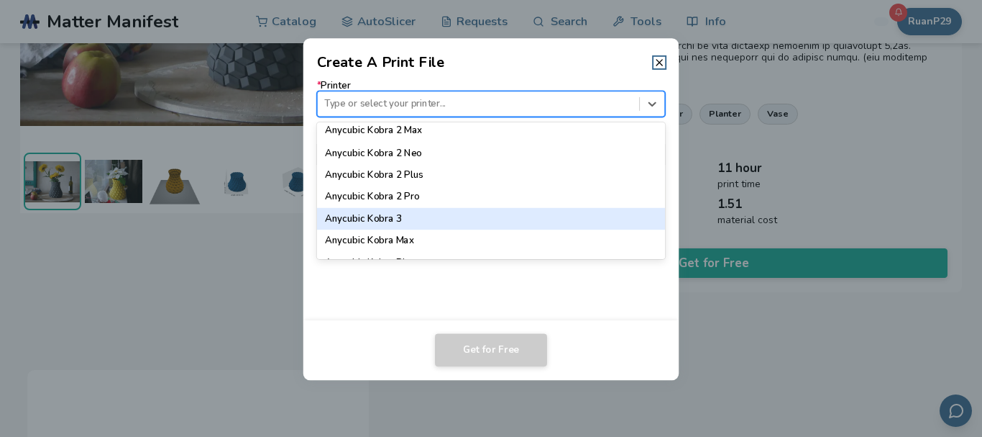
click at [405, 218] on div "Anycubic Kobra 3" at bounding box center [491, 219] width 348 height 22
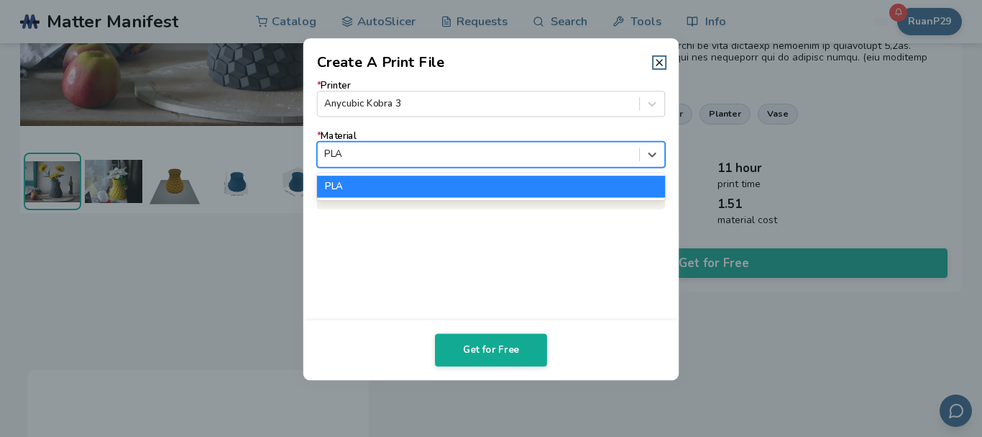
click at [378, 165] on div "PLA" at bounding box center [491, 155] width 348 height 26
click at [388, 181] on div "PLA" at bounding box center [491, 186] width 348 height 22
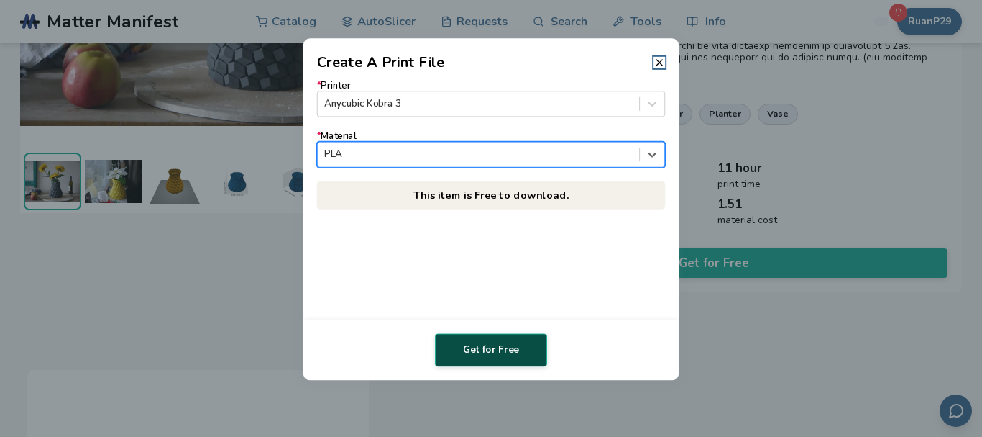
click at [495, 345] on button "Get for Free" at bounding box center [491, 349] width 112 height 33
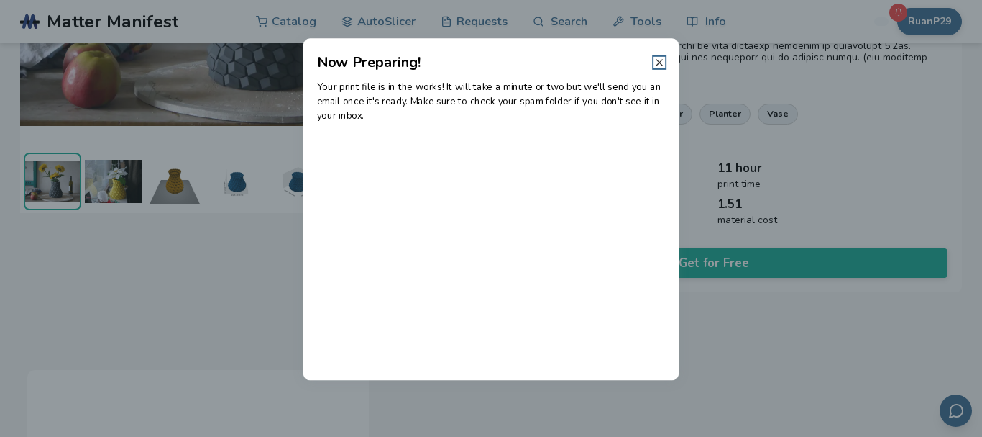
click at [656, 63] on icon at bounding box center [660, 63] width 12 height 12
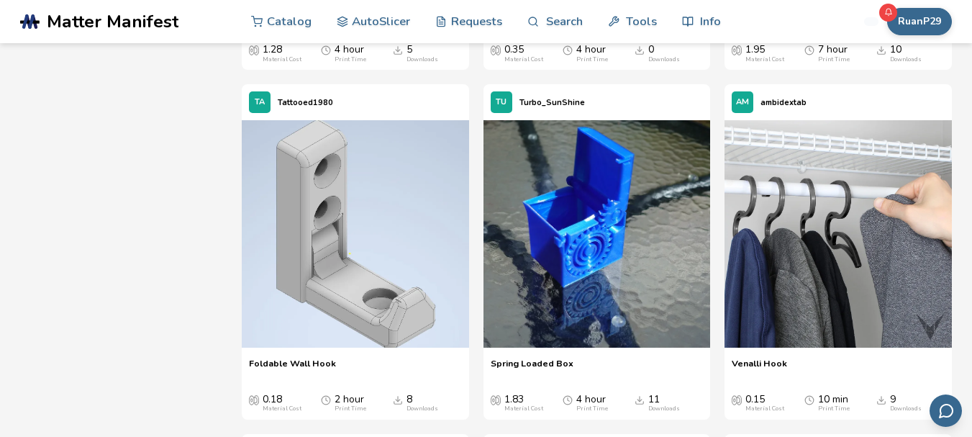
scroll to position [11100, 0]
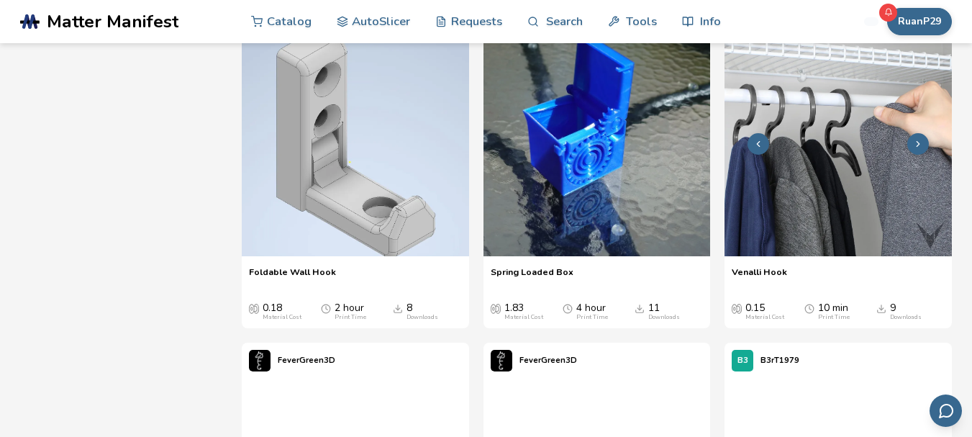
click at [917, 145] on icon at bounding box center [918, 144] width 10 height 10
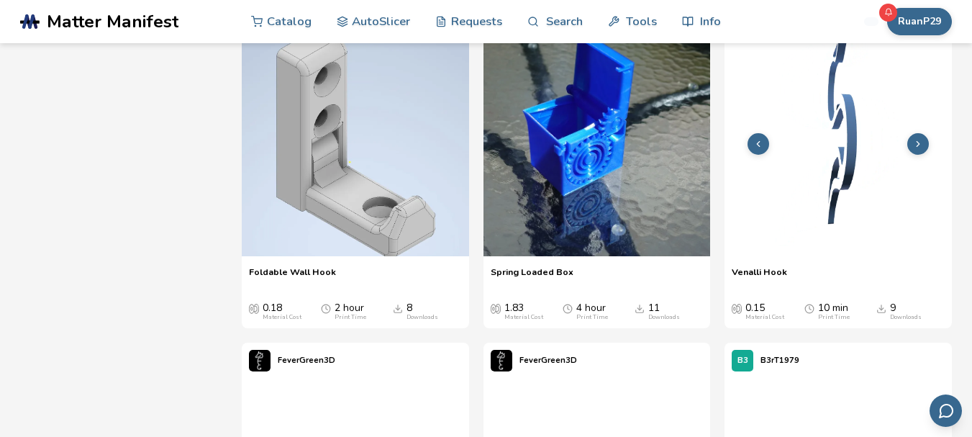
click at [916, 143] on icon at bounding box center [918, 144] width 10 height 10
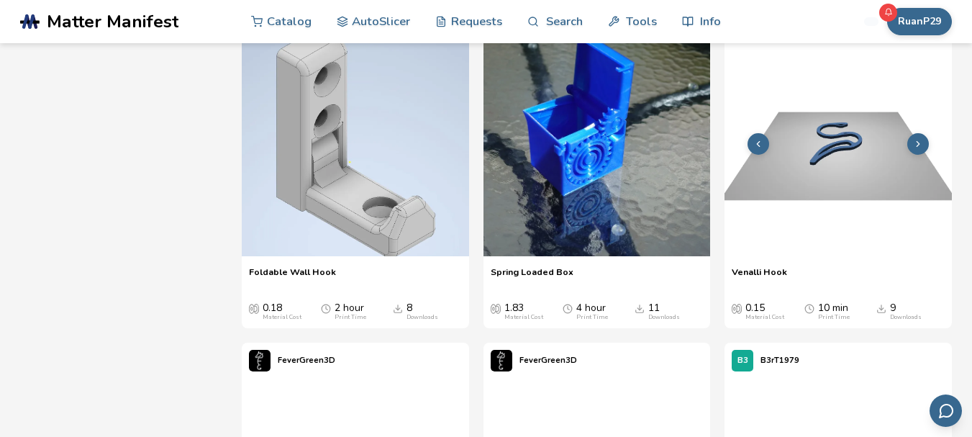
click at [916, 143] on icon at bounding box center [918, 144] width 10 height 10
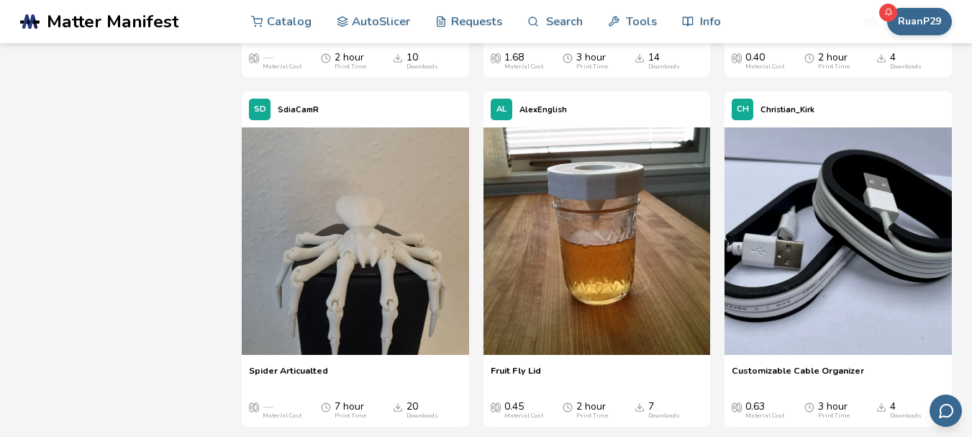
scroll to position [10021, 0]
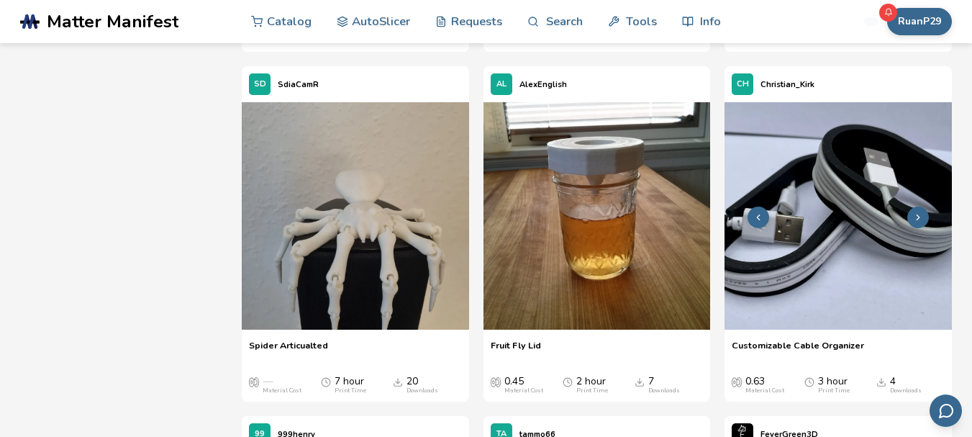
click at [918, 210] on button at bounding box center [918, 217] width 22 height 22
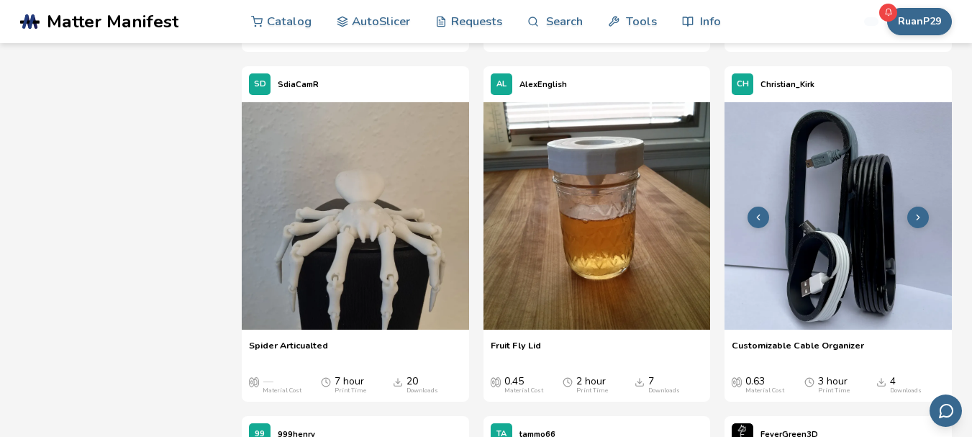
click at [915, 217] on icon at bounding box center [918, 217] width 10 height 10
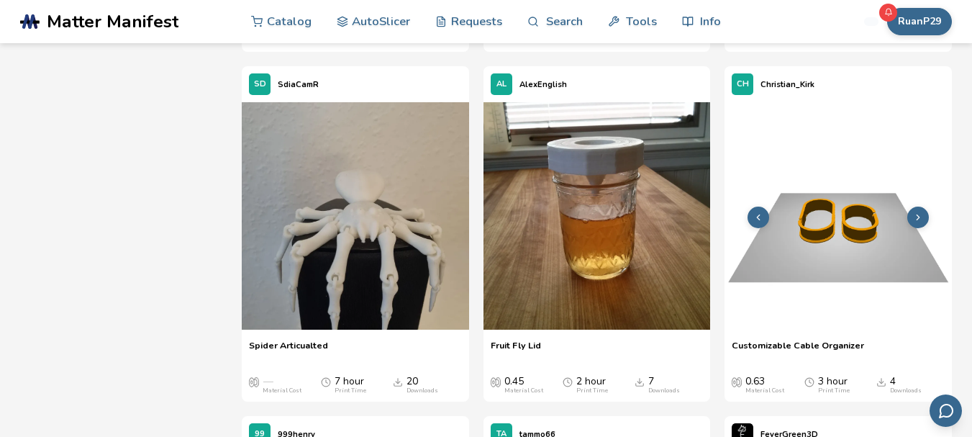
click at [915, 216] on icon at bounding box center [918, 217] width 10 height 10
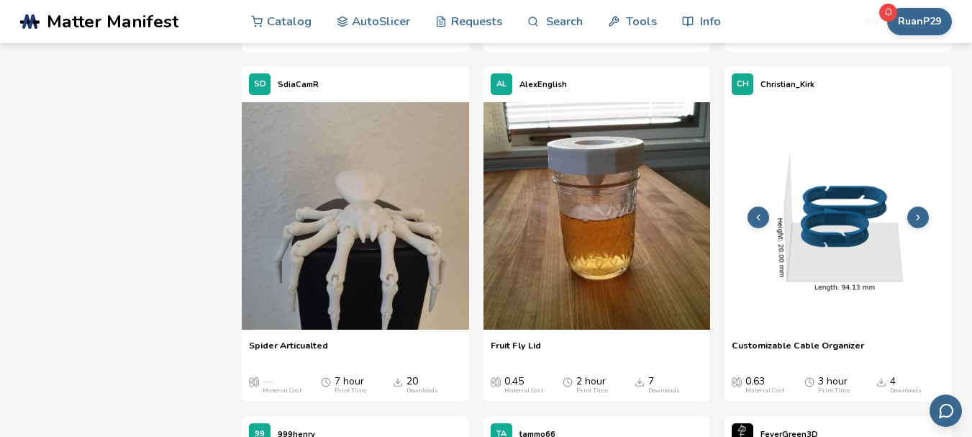
click at [863, 223] on img at bounding box center [837, 215] width 227 height 227
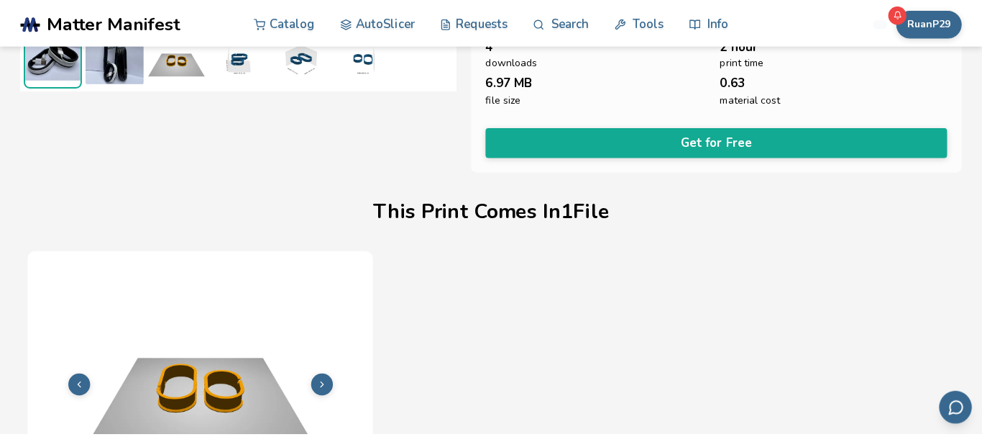
scroll to position [267, 0]
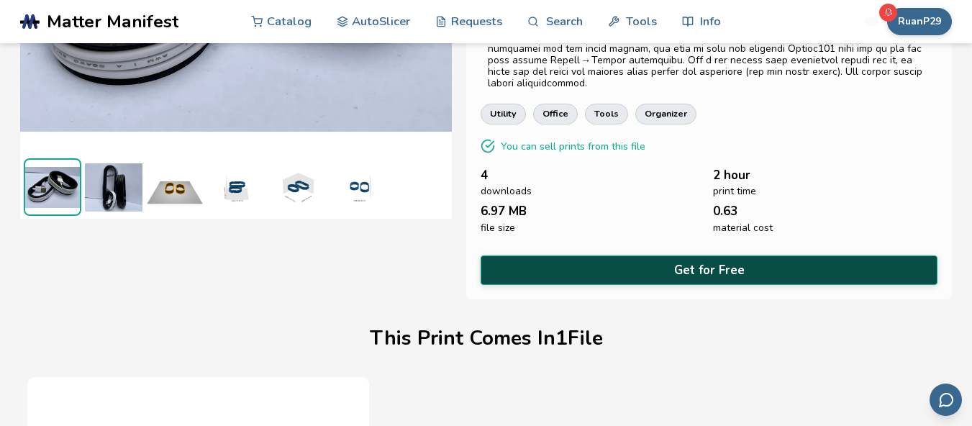
click at [683, 255] on button "Get for Free" at bounding box center [708, 269] width 457 height 29
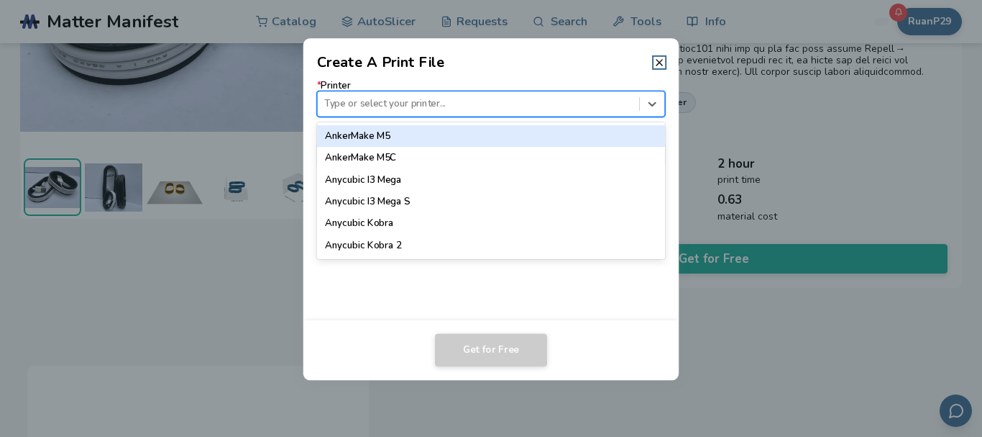
click at [477, 97] on div at bounding box center [478, 104] width 308 height 14
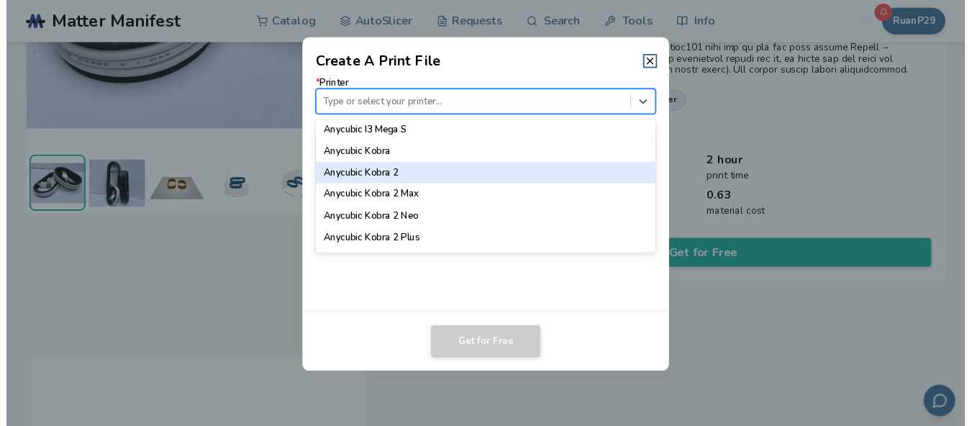
scroll to position [216, 0]
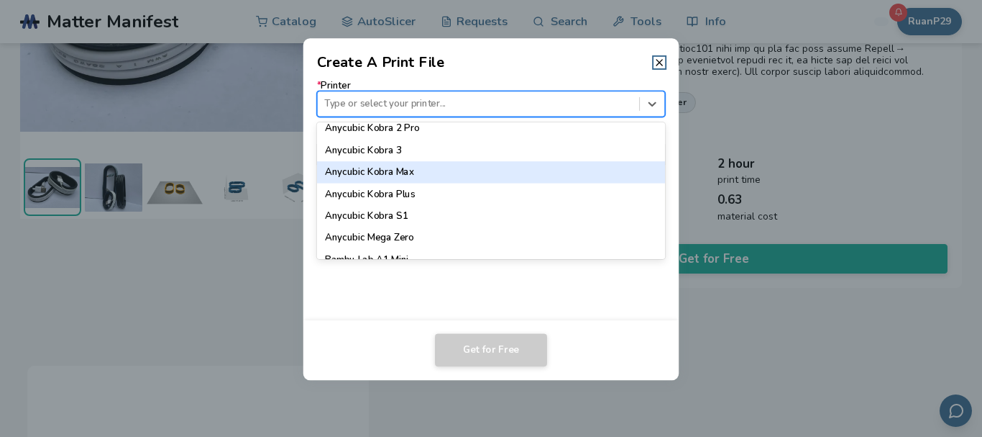
click at [387, 147] on div "Anycubic Kobra 3" at bounding box center [491, 151] width 348 height 22
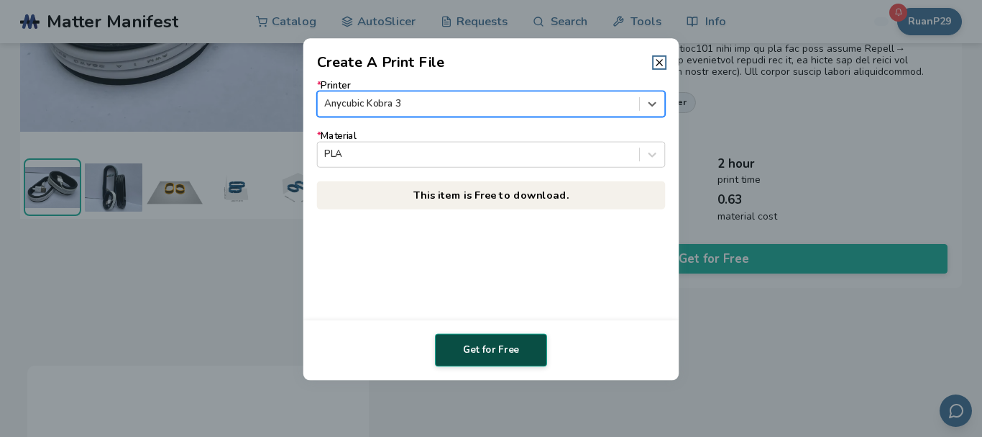
click at [510, 354] on button "Get for Free" at bounding box center [491, 349] width 112 height 33
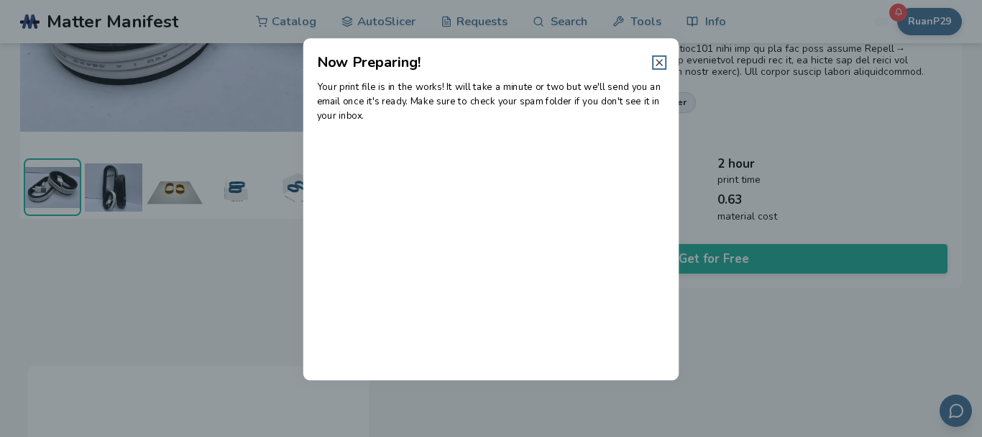
click at [656, 63] on icon at bounding box center [660, 63] width 12 height 12
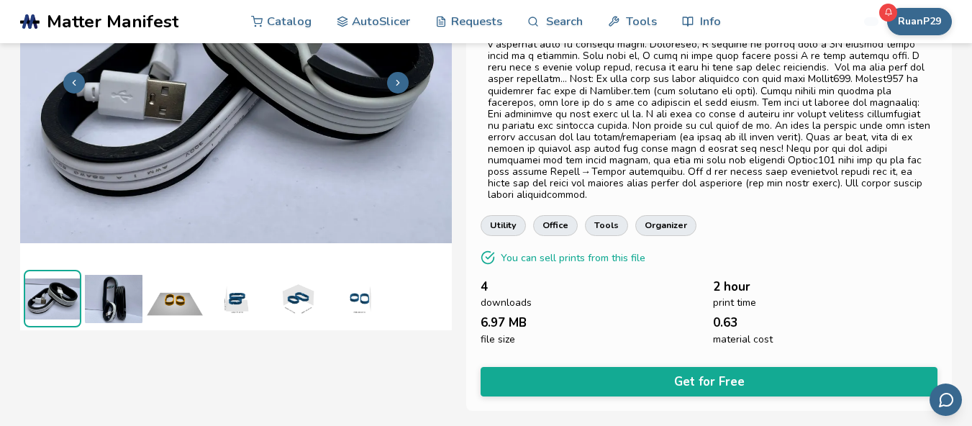
scroll to position [51, 0]
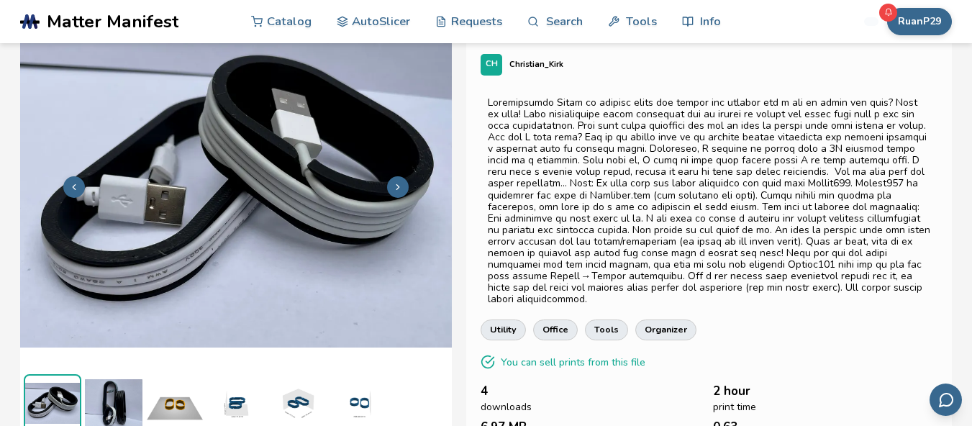
click at [403, 186] on button at bounding box center [398, 187] width 22 height 22
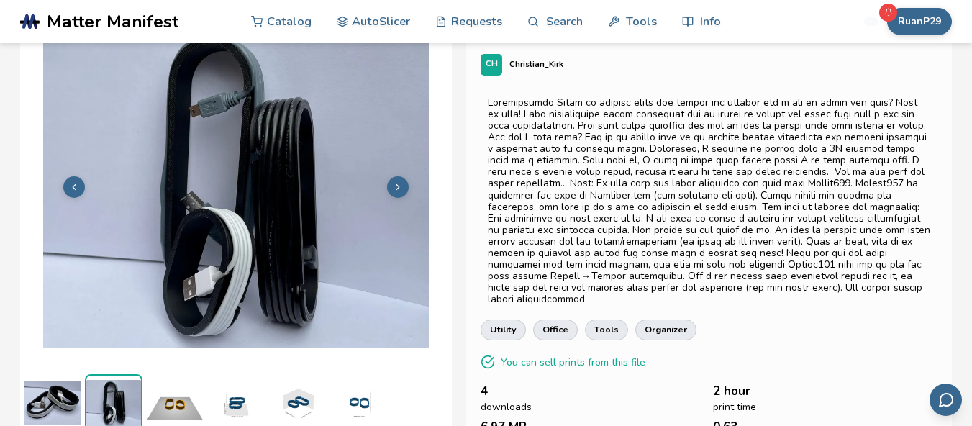
scroll to position [57, 0]
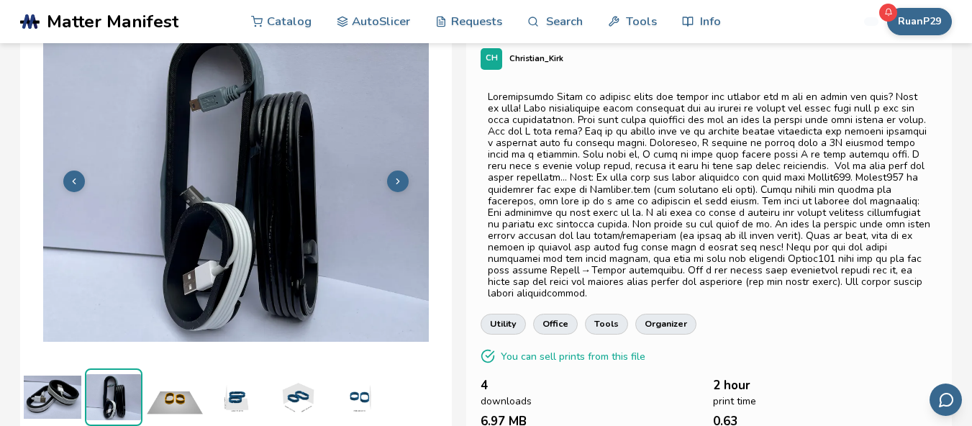
click at [401, 178] on icon at bounding box center [398, 181] width 10 height 10
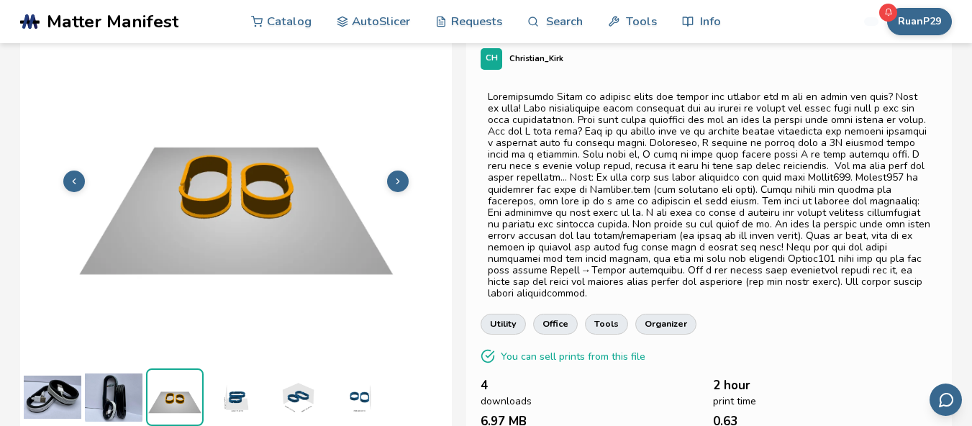
click at [401, 178] on icon at bounding box center [398, 181] width 10 height 10
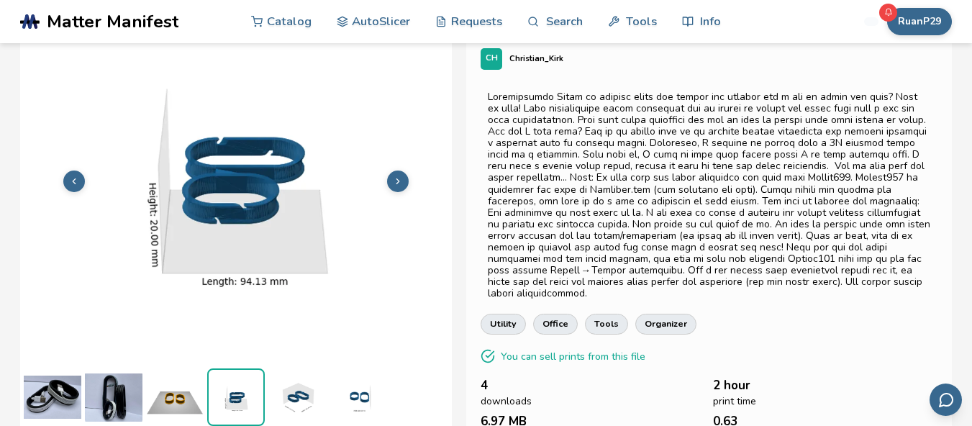
click at [401, 178] on icon at bounding box center [398, 181] width 10 height 10
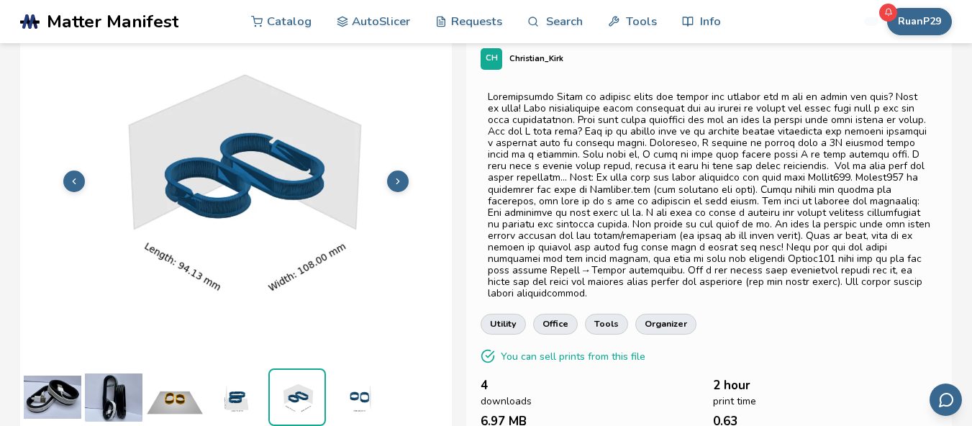
click at [401, 178] on icon at bounding box center [398, 181] width 10 height 10
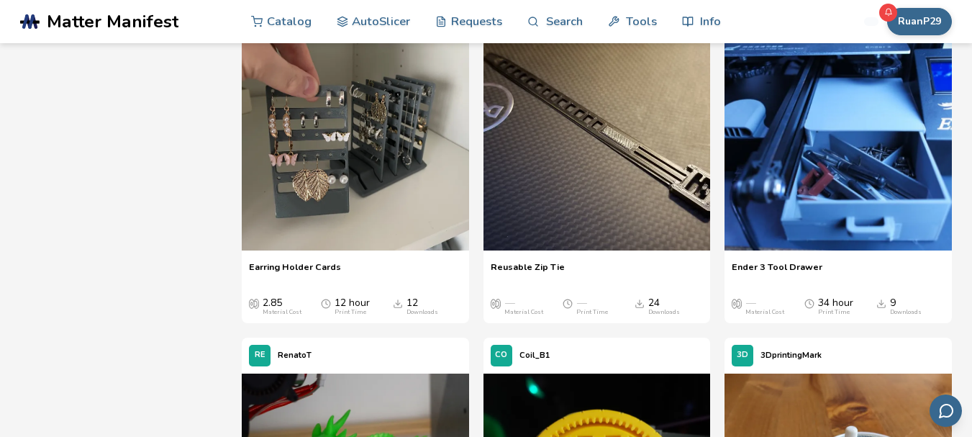
scroll to position [7550, 0]
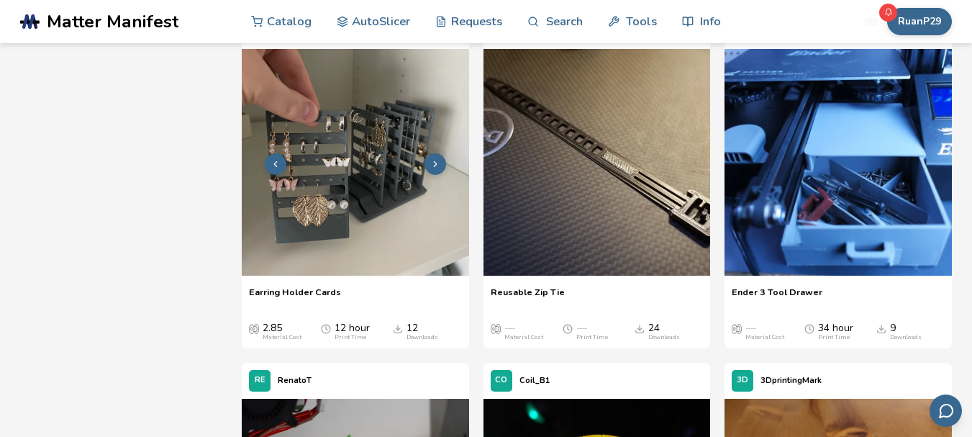
click at [435, 166] on icon at bounding box center [435, 164] width 10 height 10
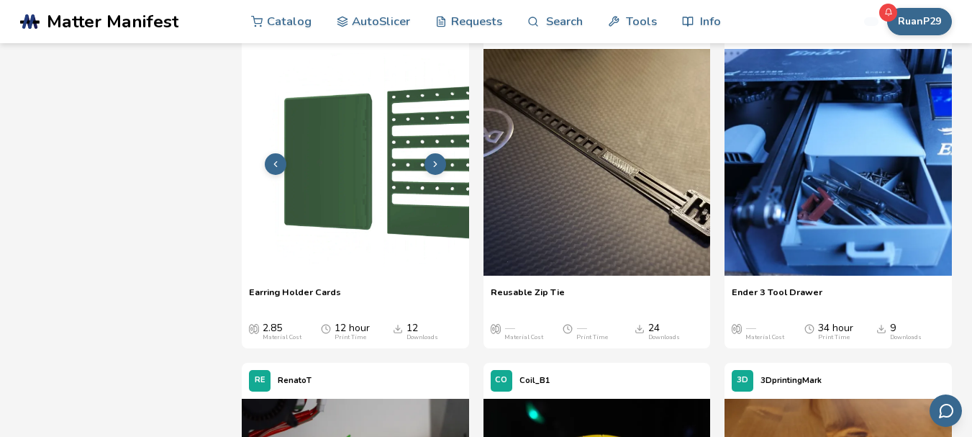
click at [435, 162] on icon at bounding box center [435, 164] width 10 height 10
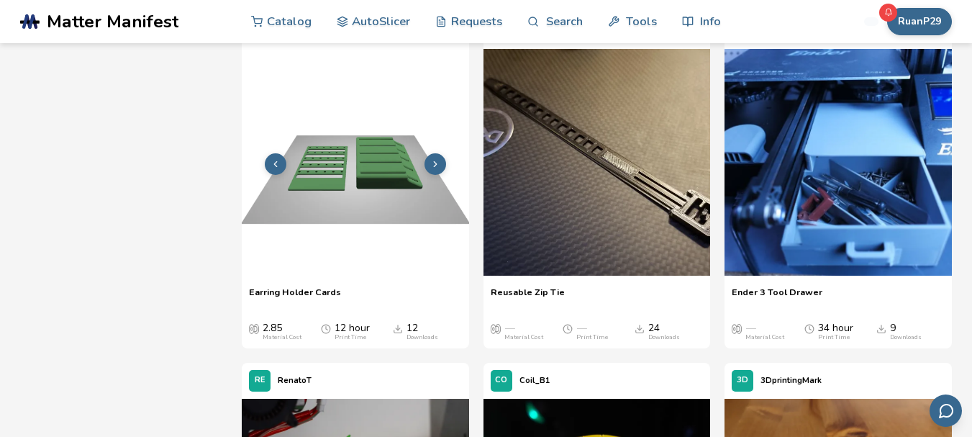
click at [376, 161] on img at bounding box center [355, 162] width 227 height 227
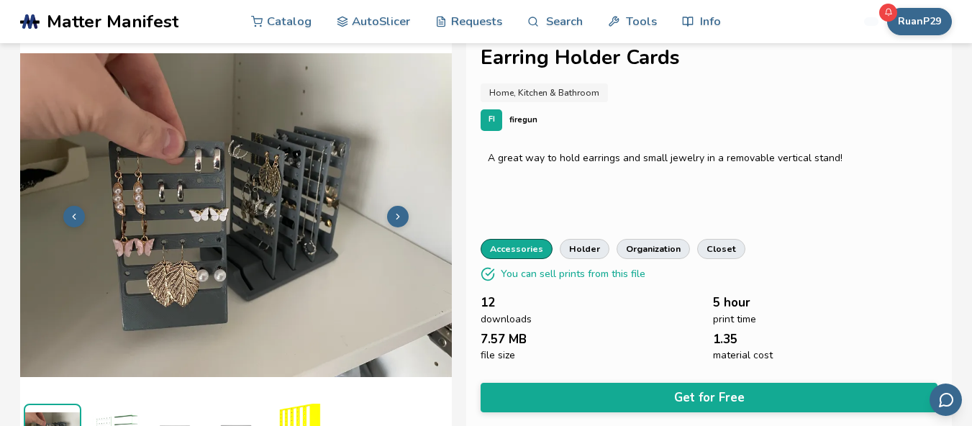
scroll to position [0, 6]
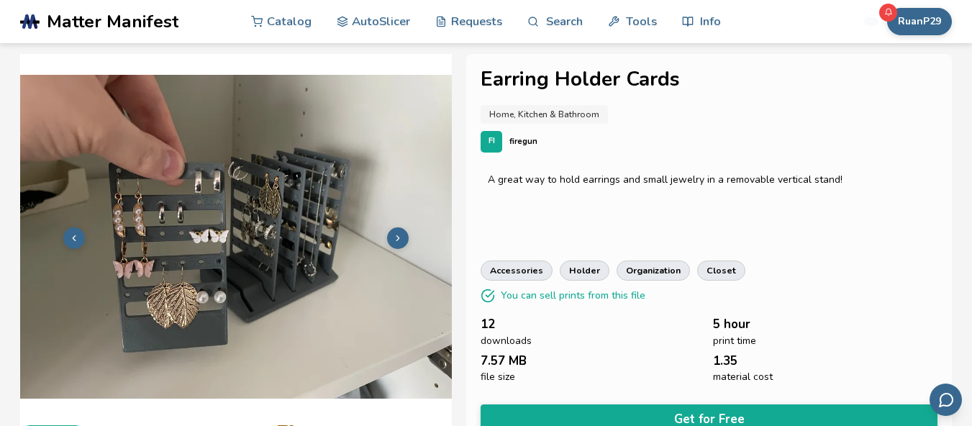
click at [393, 240] on icon at bounding box center [398, 238] width 10 height 10
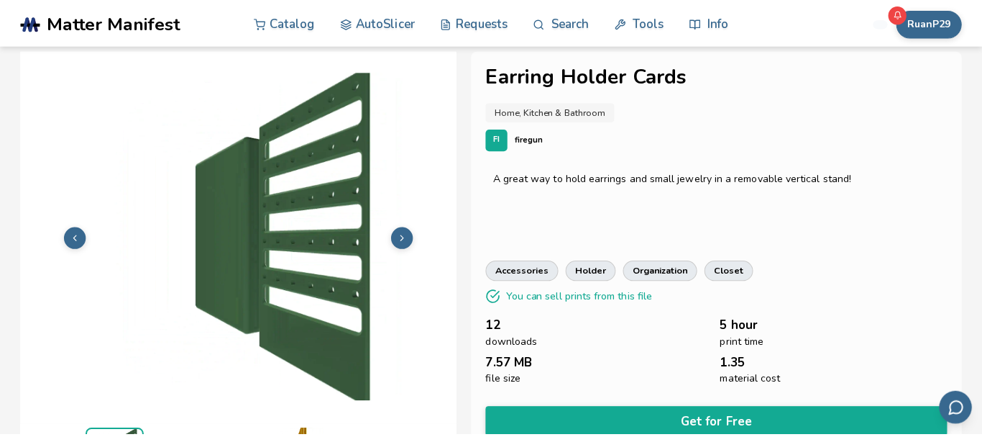
scroll to position [57, 0]
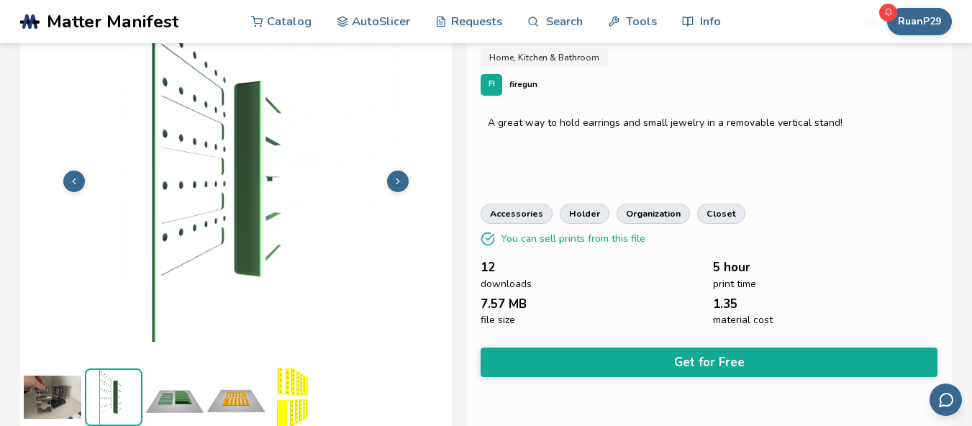
click at [390, 188] on button at bounding box center [398, 181] width 22 height 22
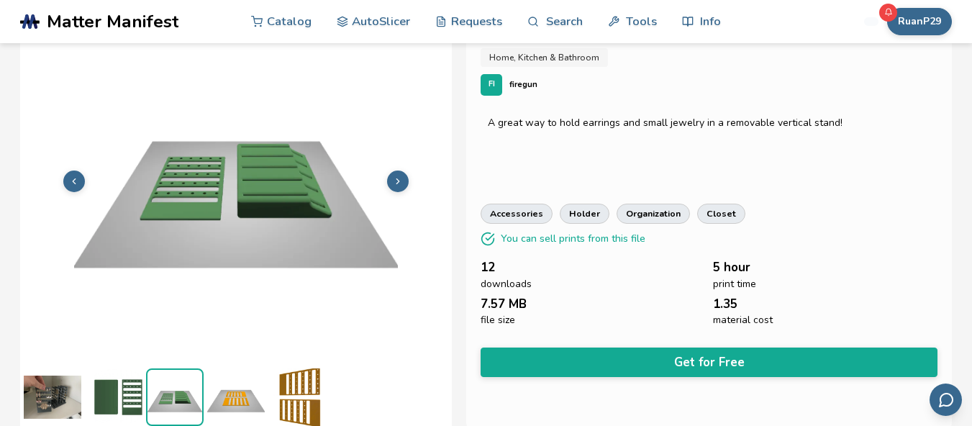
click at [391, 187] on button at bounding box center [398, 181] width 22 height 22
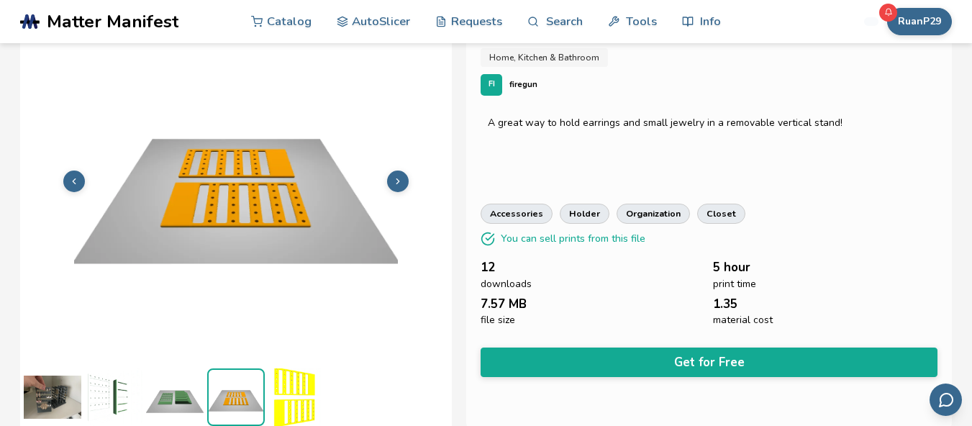
click at [391, 187] on button at bounding box center [398, 181] width 22 height 22
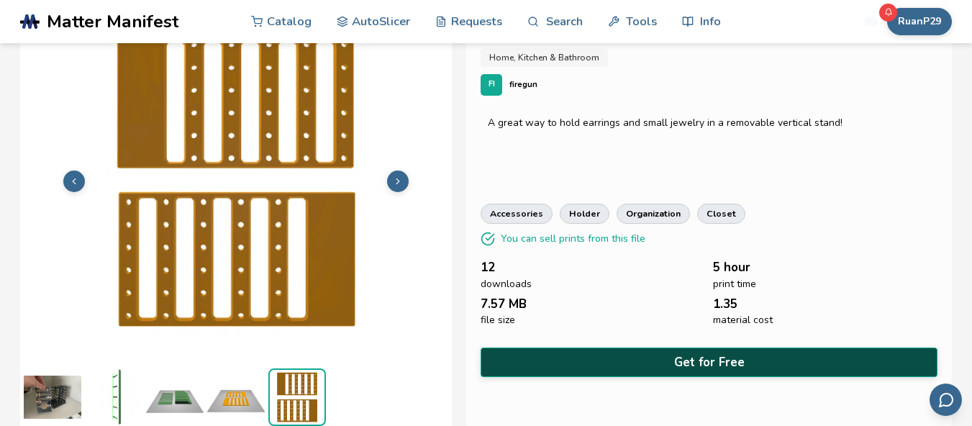
click at [707, 364] on button "Get for Free" at bounding box center [708, 361] width 457 height 29
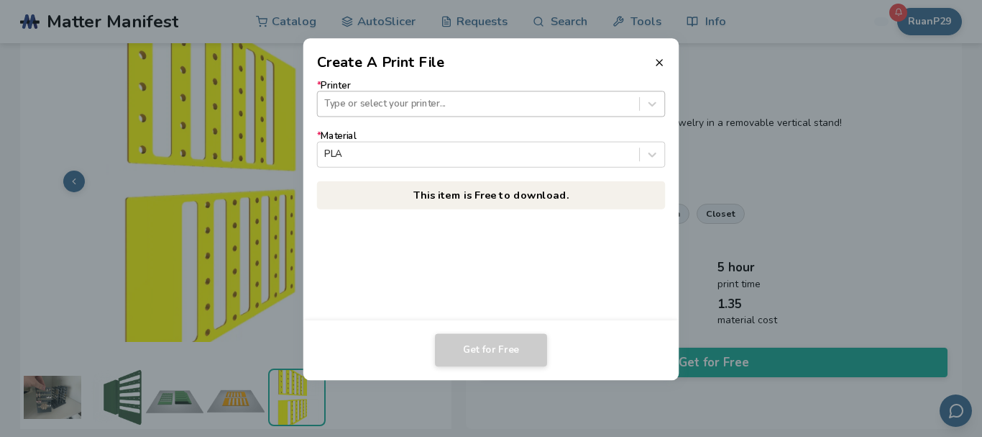
click at [409, 106] on div at bounding box center [478, 104] width 308 height 14
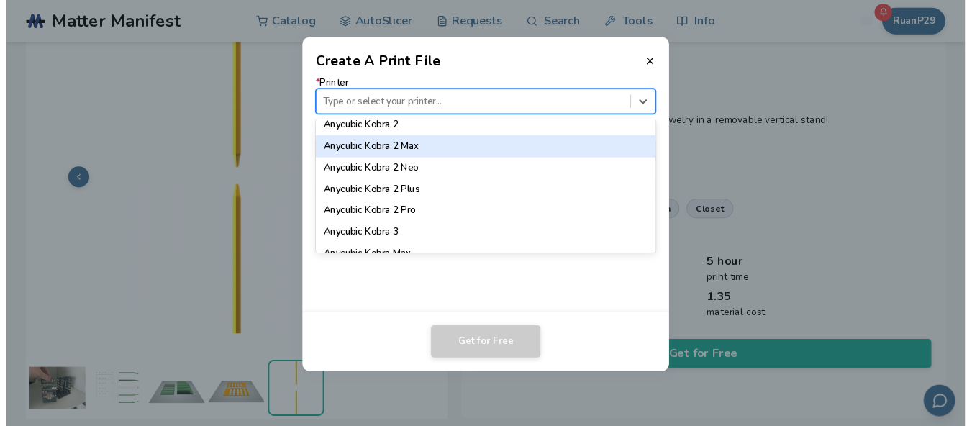
scroll to position [144, 0]
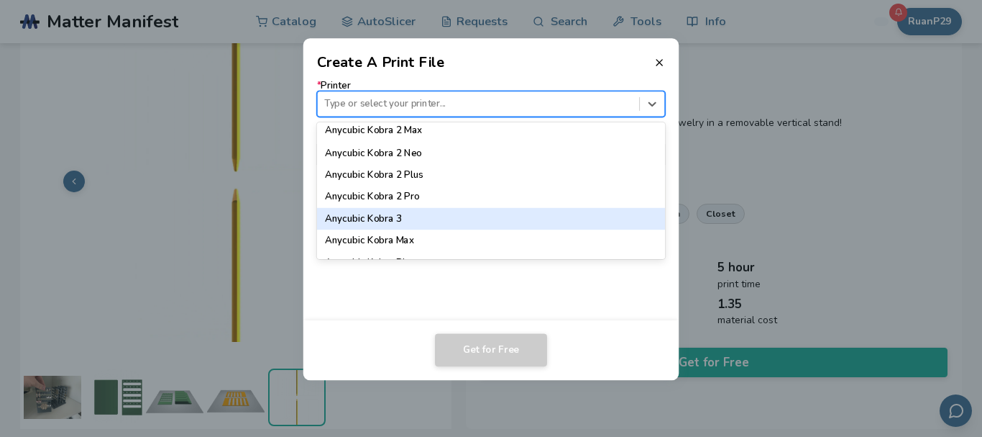
click at [391, 220] on div "Anycubic Kobra 3" at bounding box center [491, 219] width 348 height 22
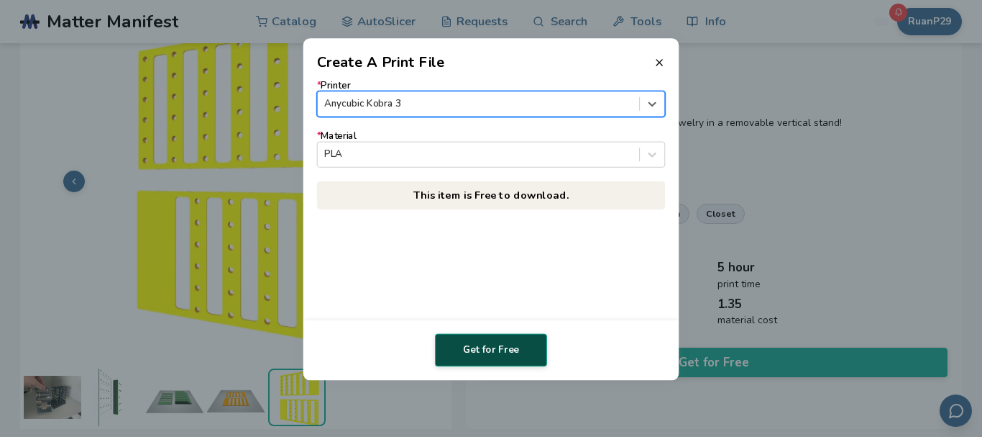
click at [505, 345] on button "Get for Free" at bounding box center [491, 349] width 112 height 33
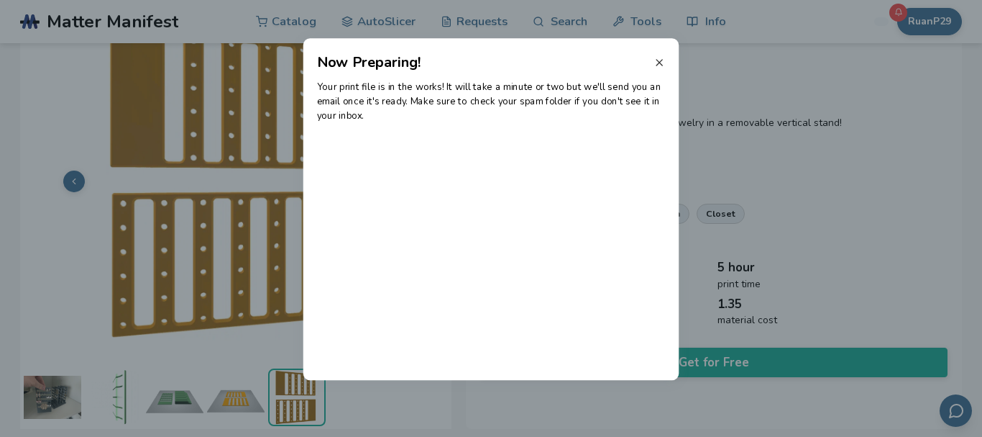
click at [660, 63] on line at bounding box center [660, 63] width 6 height 6
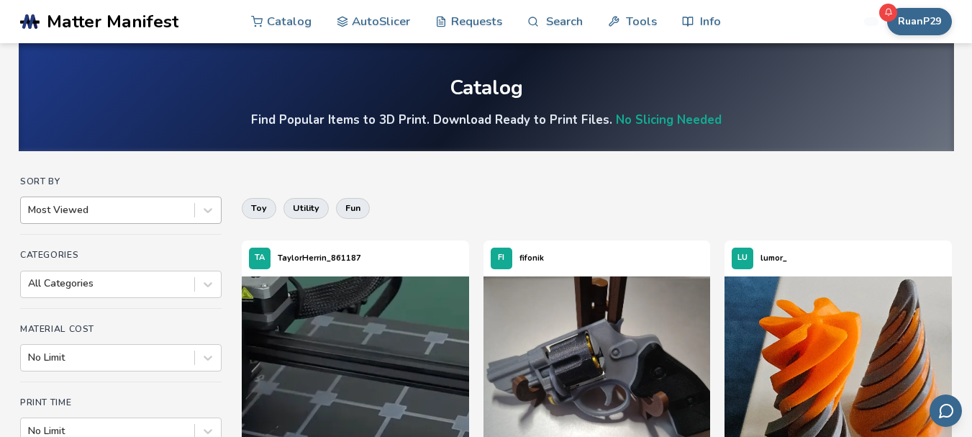
click at [81, 204] on div at bounding box center [107, 210] width 159 height 14
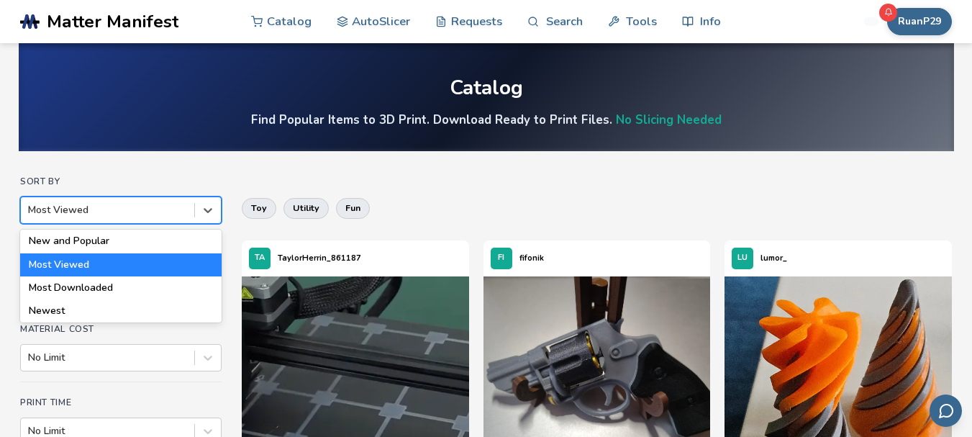
click at [115, 203] on div at bounding box center [107, 210] width 159 height 14
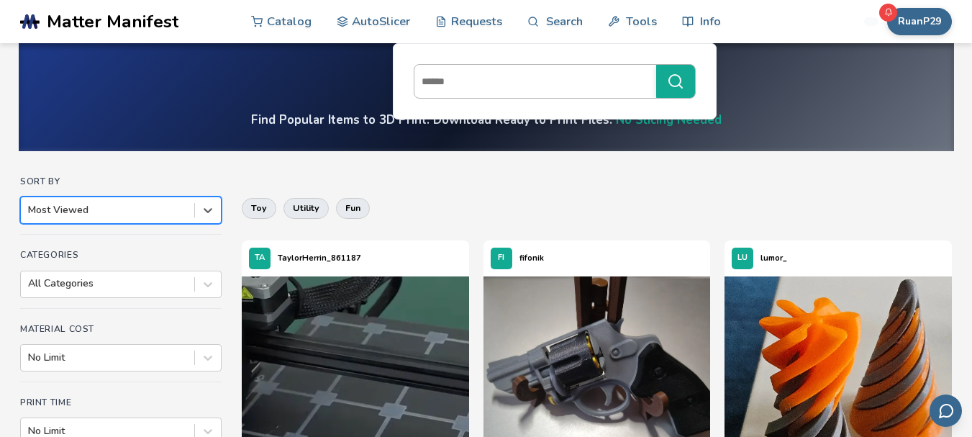
click at [492, 79] on input at bounding box center [531, 81] width 234 height 26
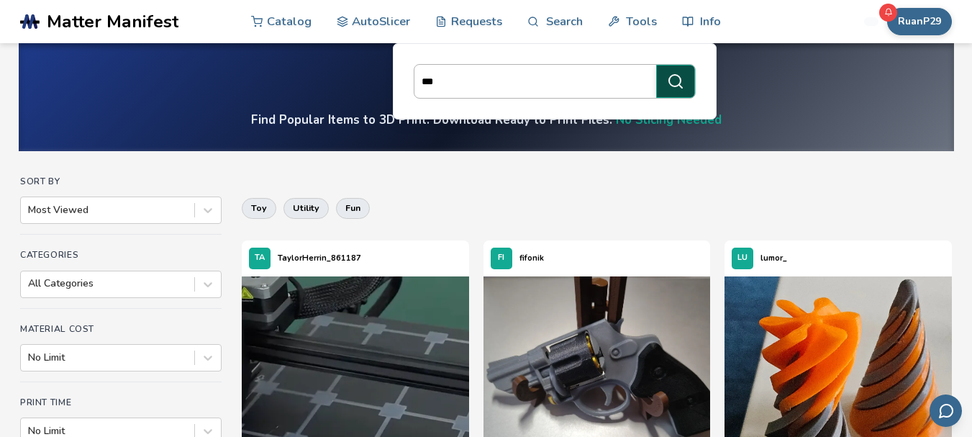
type input "***"
click at [672, 88] on icon "submit" at bounding box center [675, 81] width 17 height 17
